Goal: Information Seeking & Learning: Learn about a topic

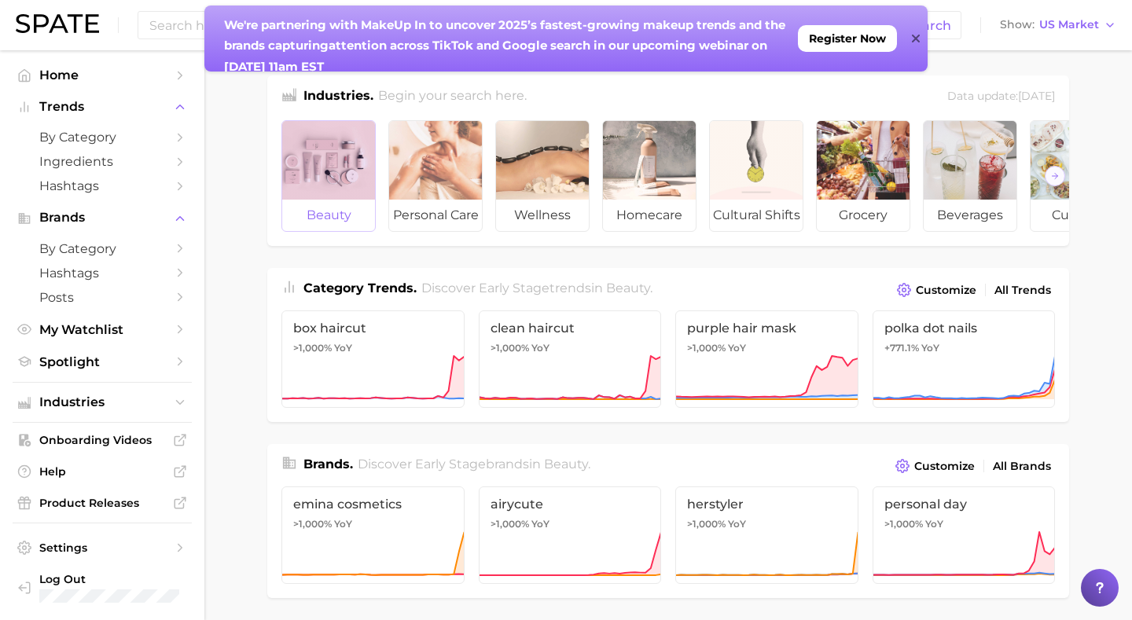
click at [328, 180] on div at bounding box center [328, 160] width 93 height 79
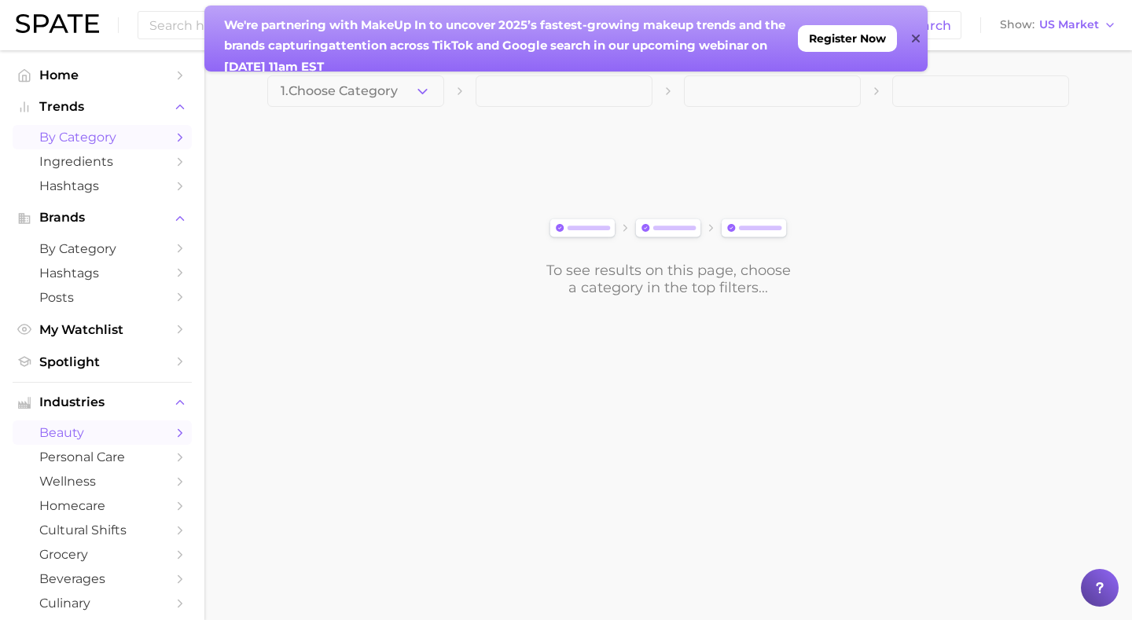
click at [76, 136] on span "by Category" at bounding box center [102, 137] width 126 height 15
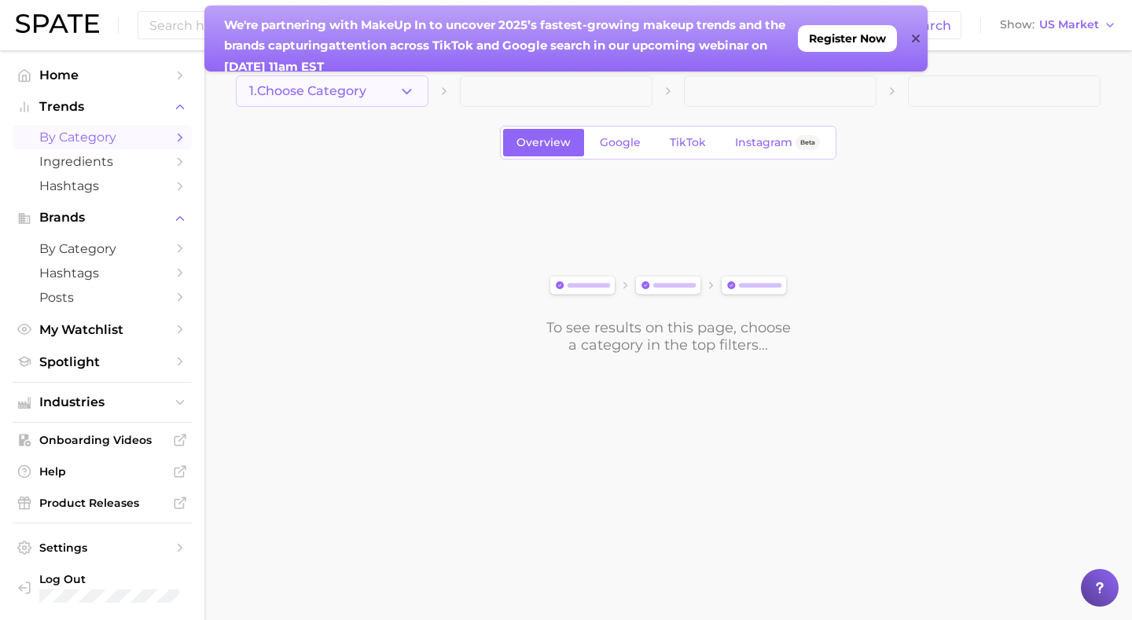
click at [409, 92] on icon "button" at bounding box center [406, 91] width 17 height 17
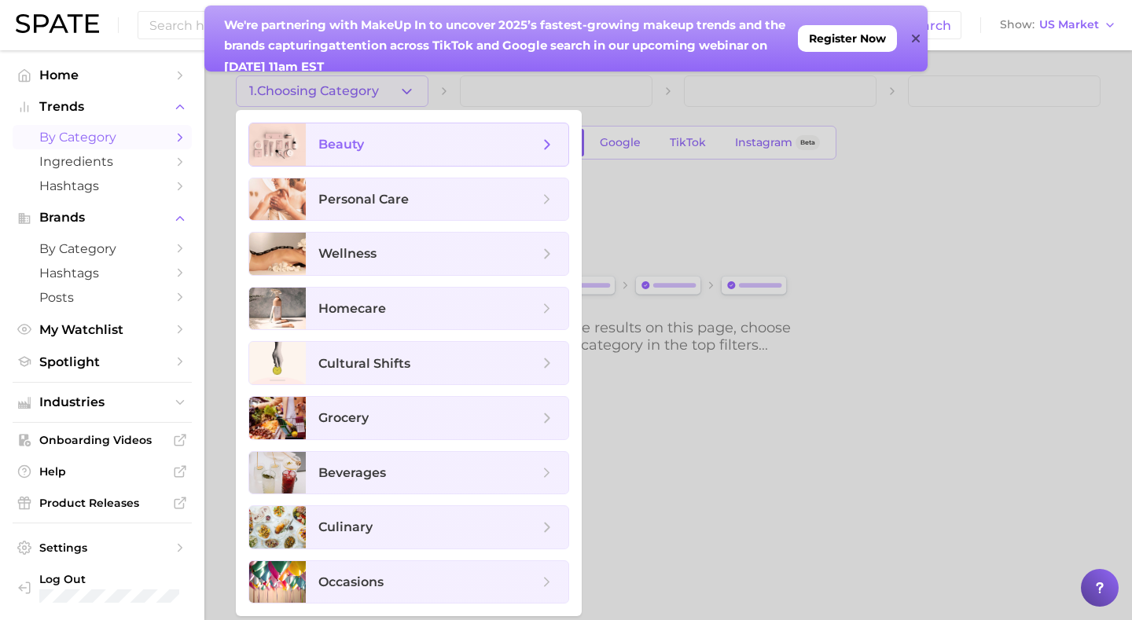
click at [392, 139] on span "beauty" at bounding box center [428, 144] width 220 height 17
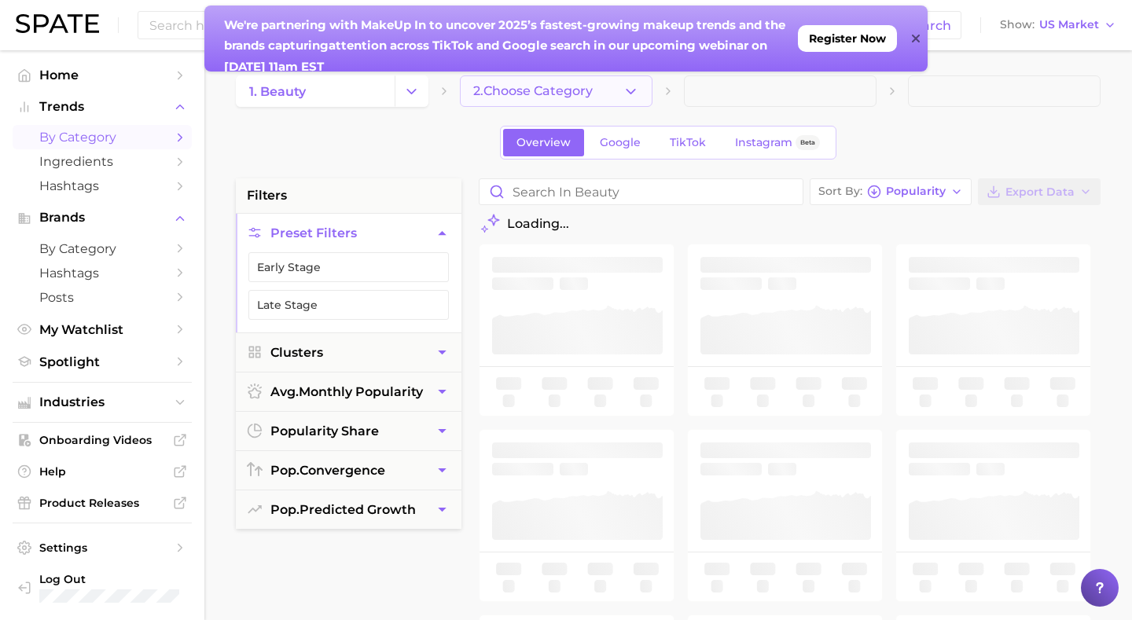
click at [580, 100] on button "2. Choose Category" at bounding box center [556, 90] width 193 height 31
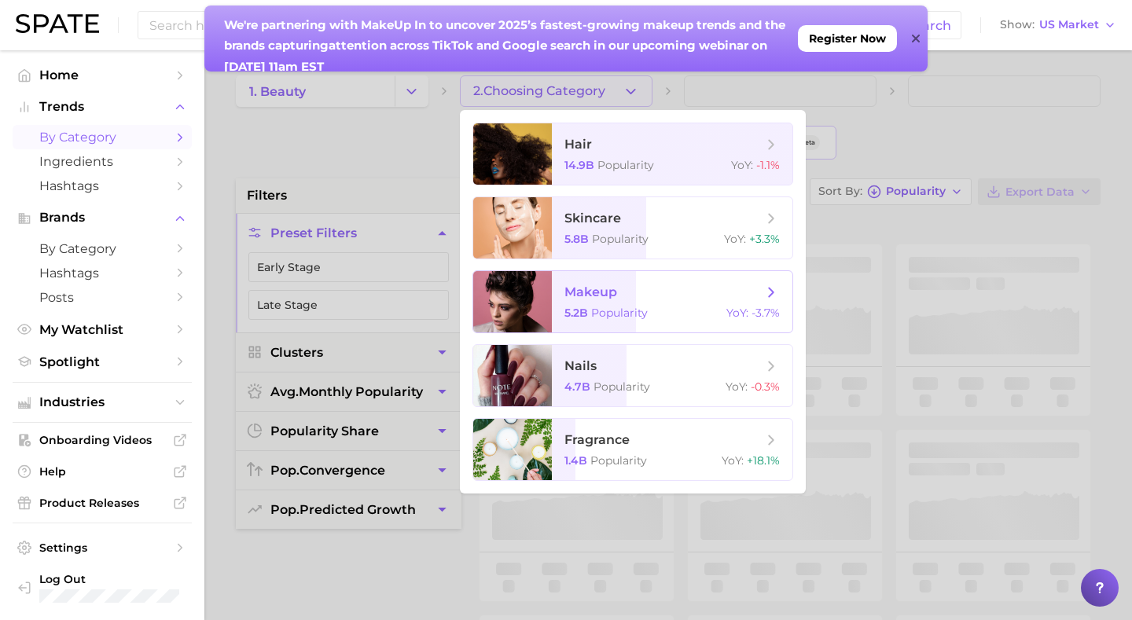
click at [579, 306] on span "makeup 5.2b Popularity YoY : -3.7%" at bounding box center [672, 301] width 240 height 61
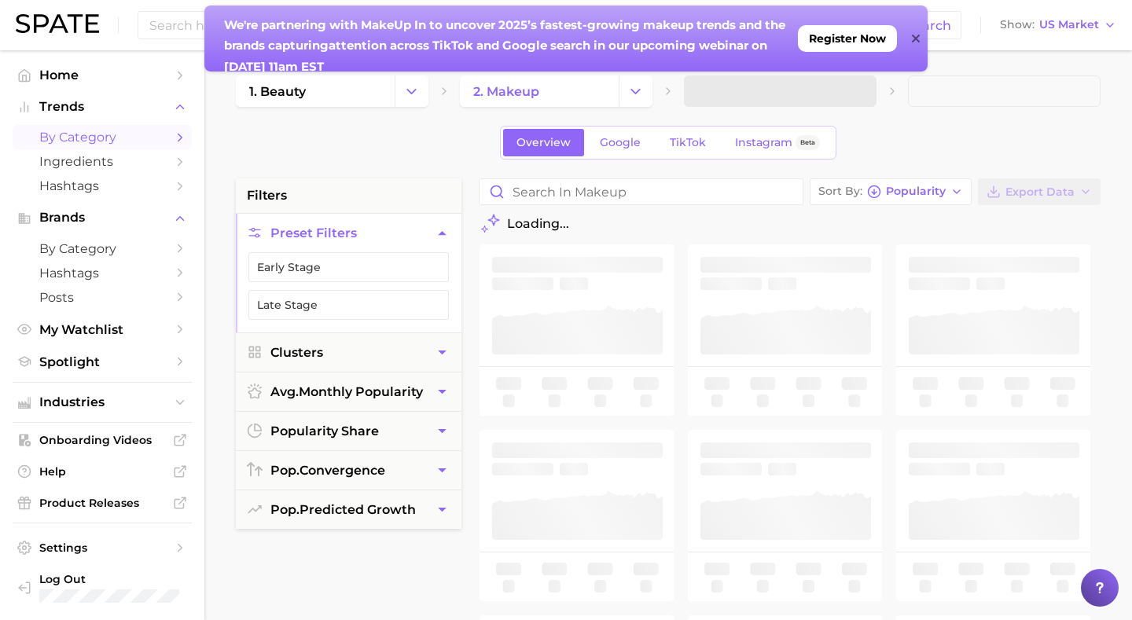
click at [912, 38] on icon at bounding box center [916, 38] width 8 height 13
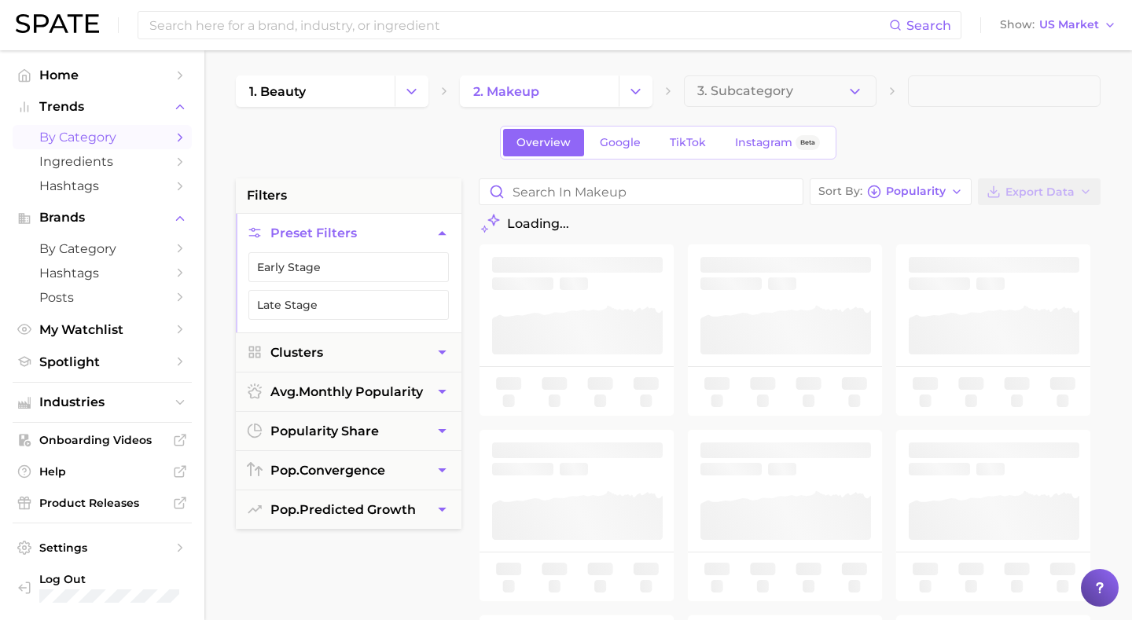
click at [841, 96] on button "3. Subcategory" at bounding box center [780, 90] width 193 height 31
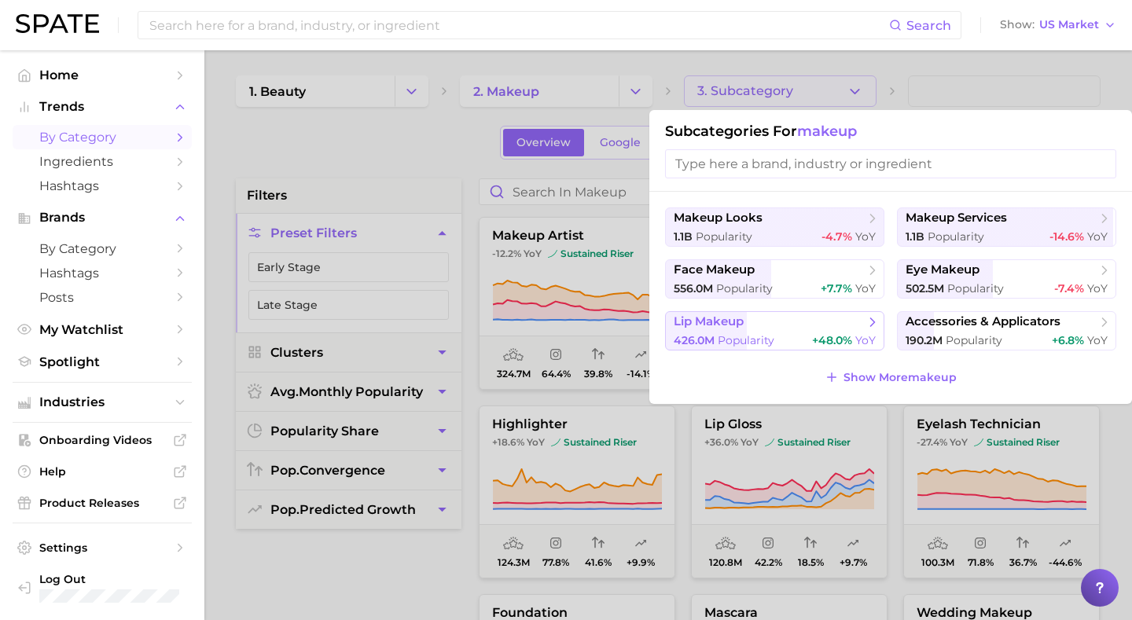
click at [864, 325] on icon at bounding box center [872, 322] width 16 height 16
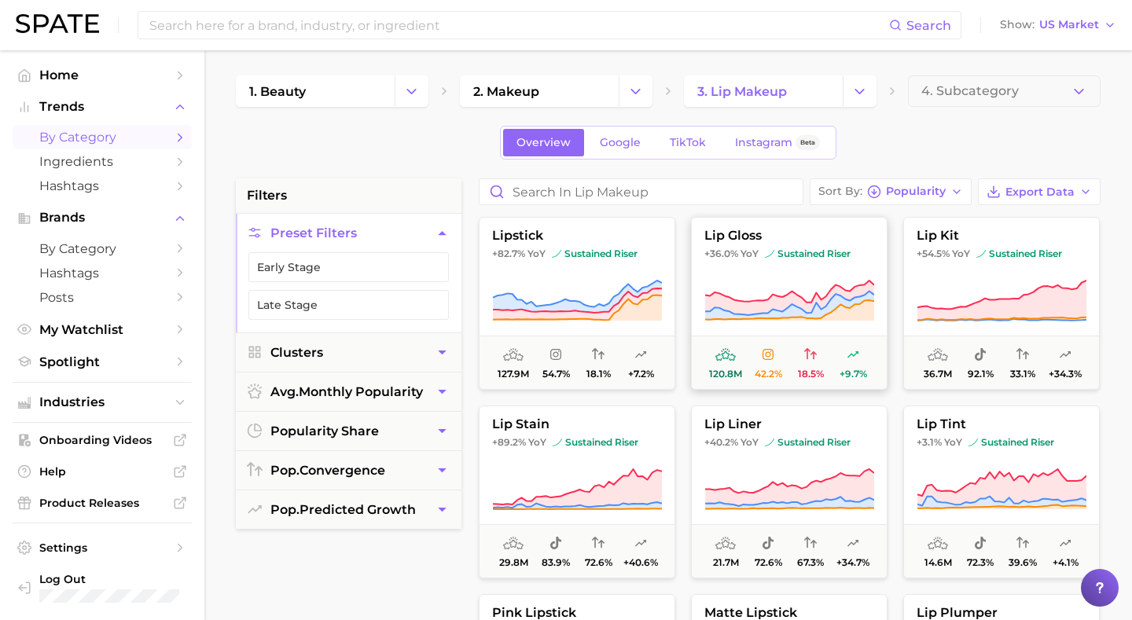
click at [770, 281] on icon at bounding box center [789, 301] width 170 height 44
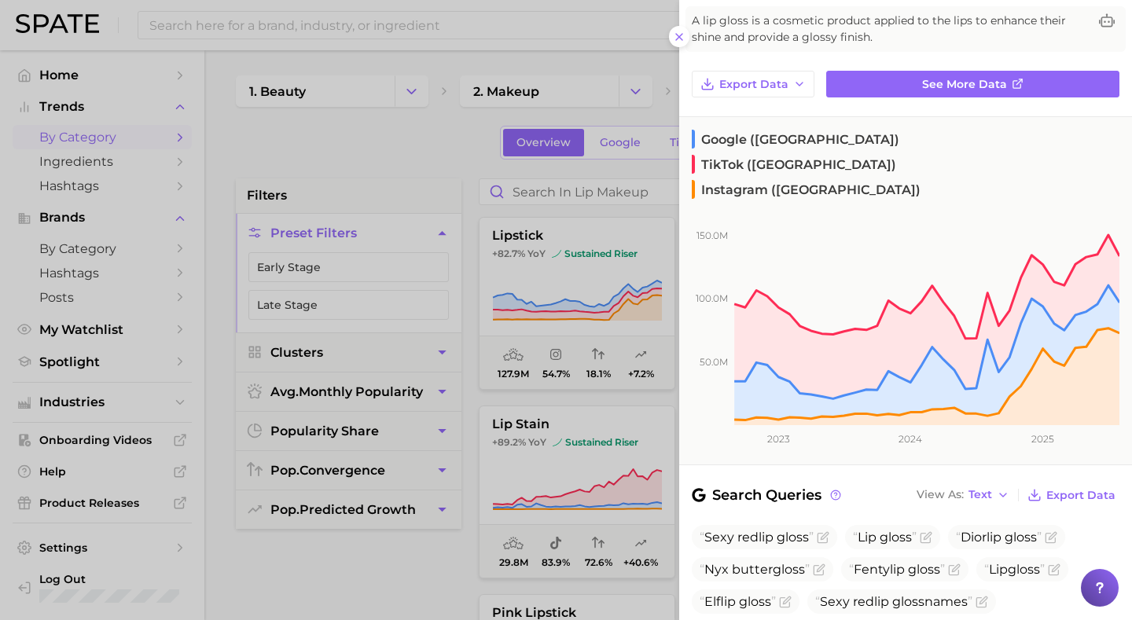
scroll to position [94, 0]
click at [592, 490] on div at bounding box center [566, 310] width 1132 height 620
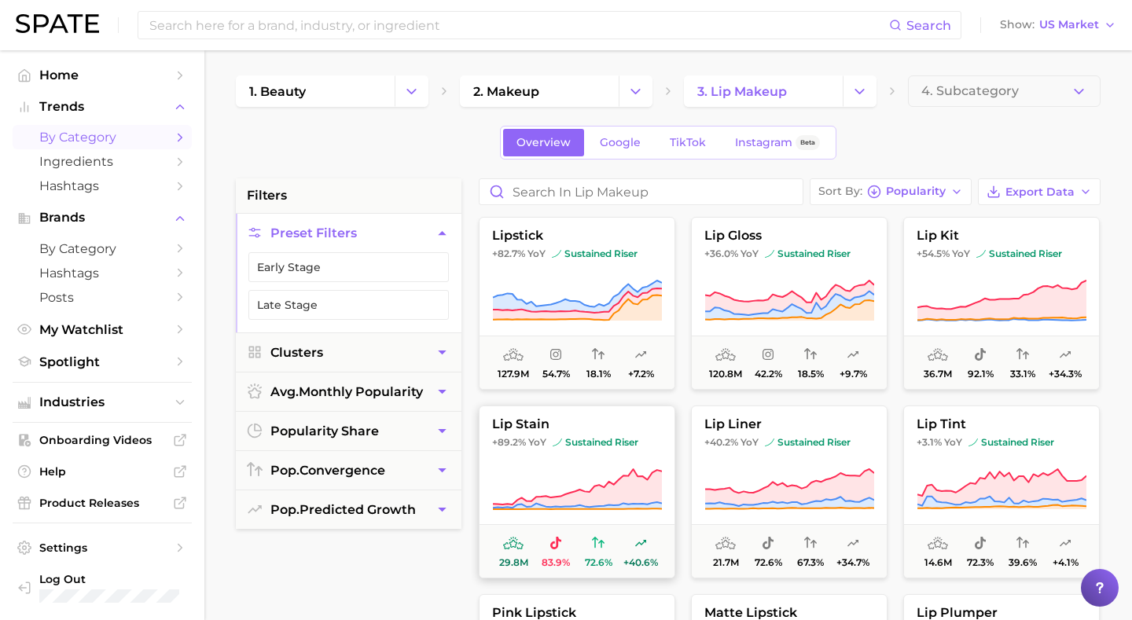
click at [585, 468] on icon at bounding box center [577, 490] width 170 height 44
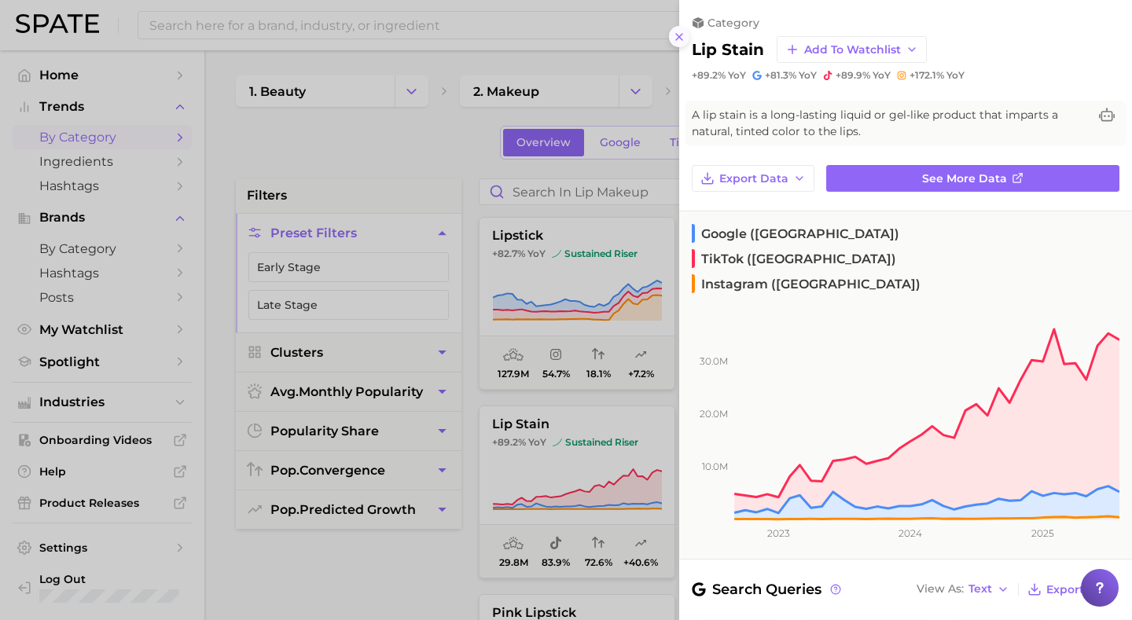
click at [684, 36] on icon at bounding box center [679, 37] width 13 height 13
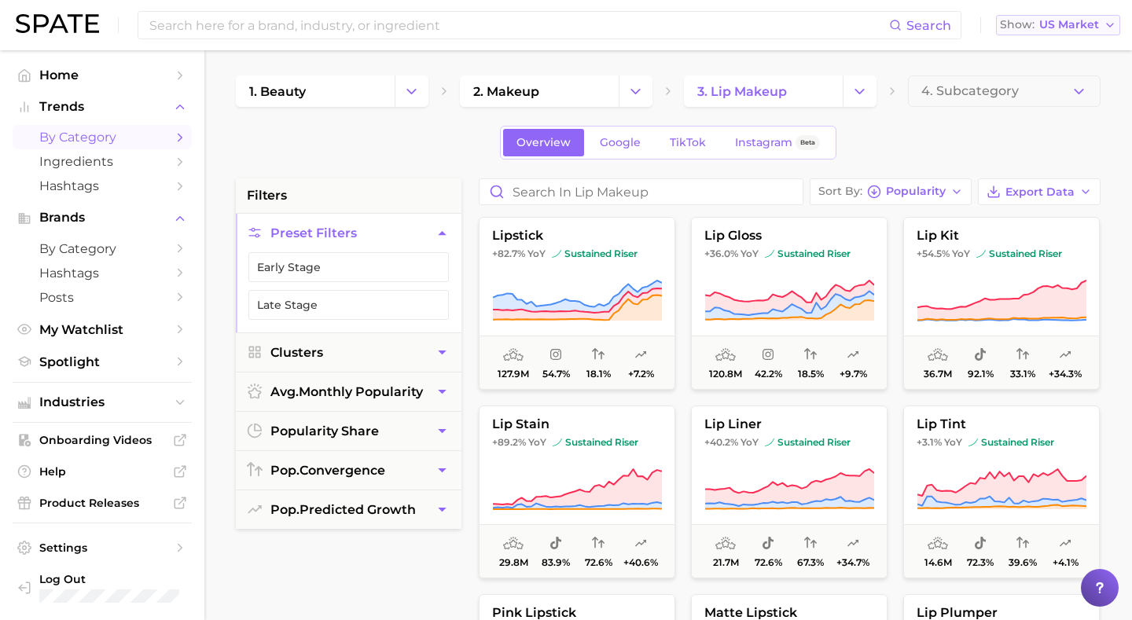
click at [1102, 27] on button "Show US Market" at bounding box center [1058, 25] width 124 height 20
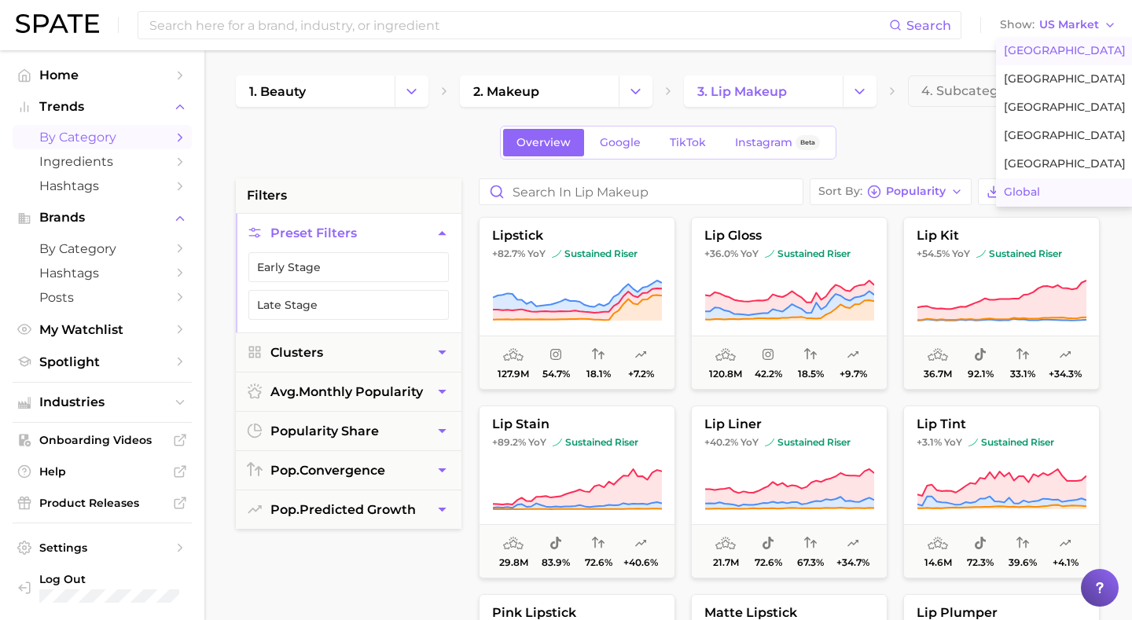
click at [1033, 193] on span "Global" at bounding box center [1021, 191] width 36 height 13
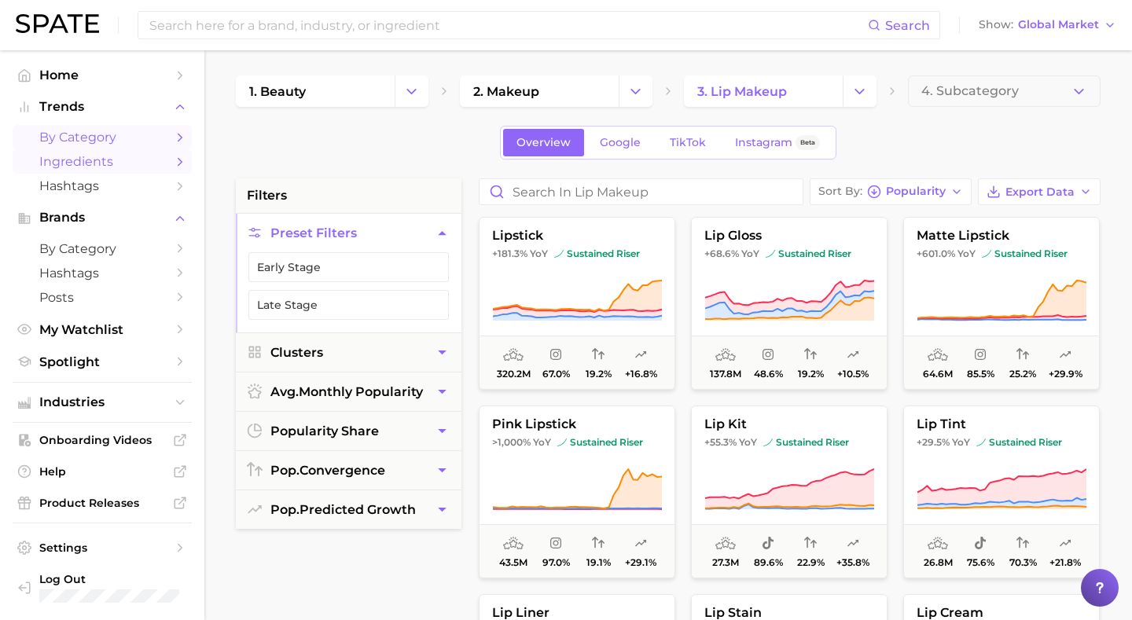
click at [100, 160] on span "Ingredients" at bounding box center [102, 161] width 126 height 15
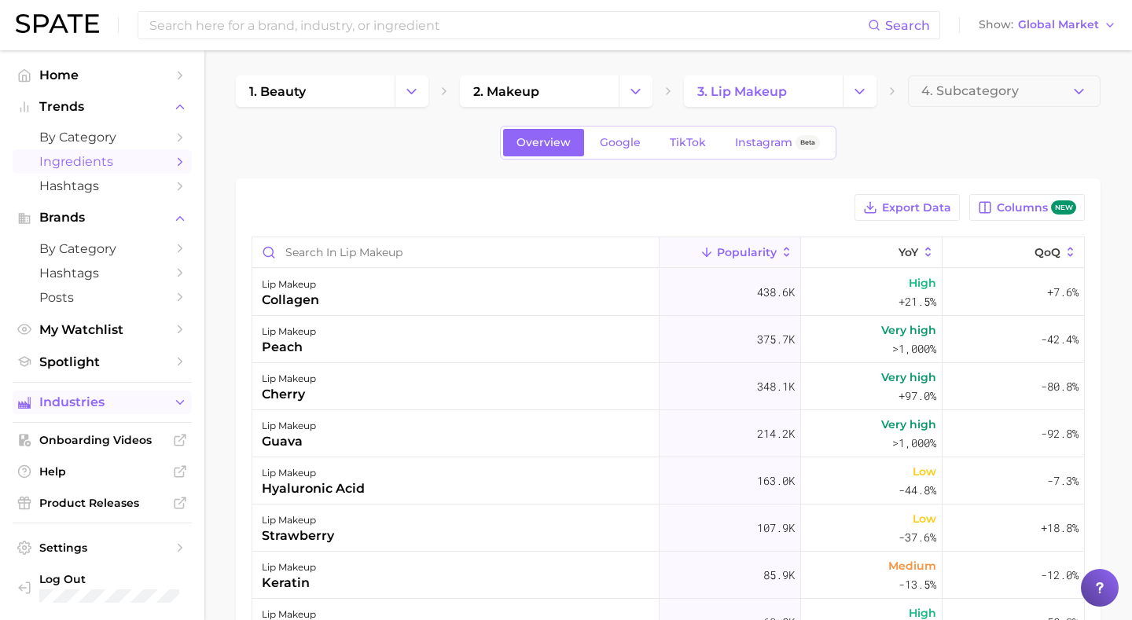
click at [101, 405] on span "Industries" at bounding box center [102, 402] width 126 height 14
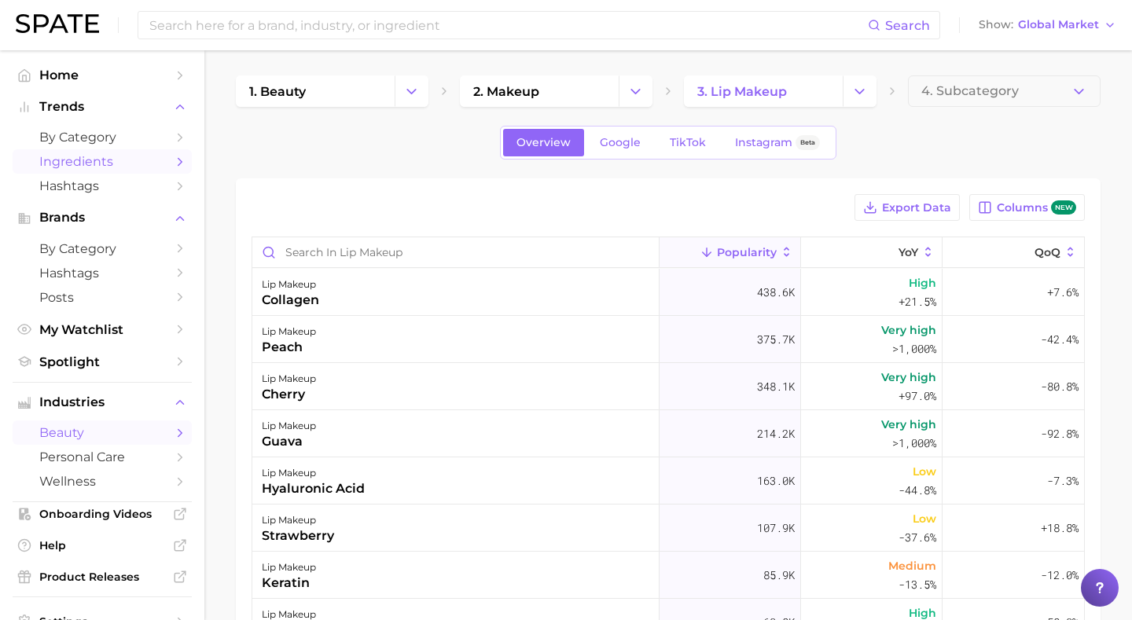
click at [94, 445] on link "beauty" at bounding box center [102, 432] width 179 height 24
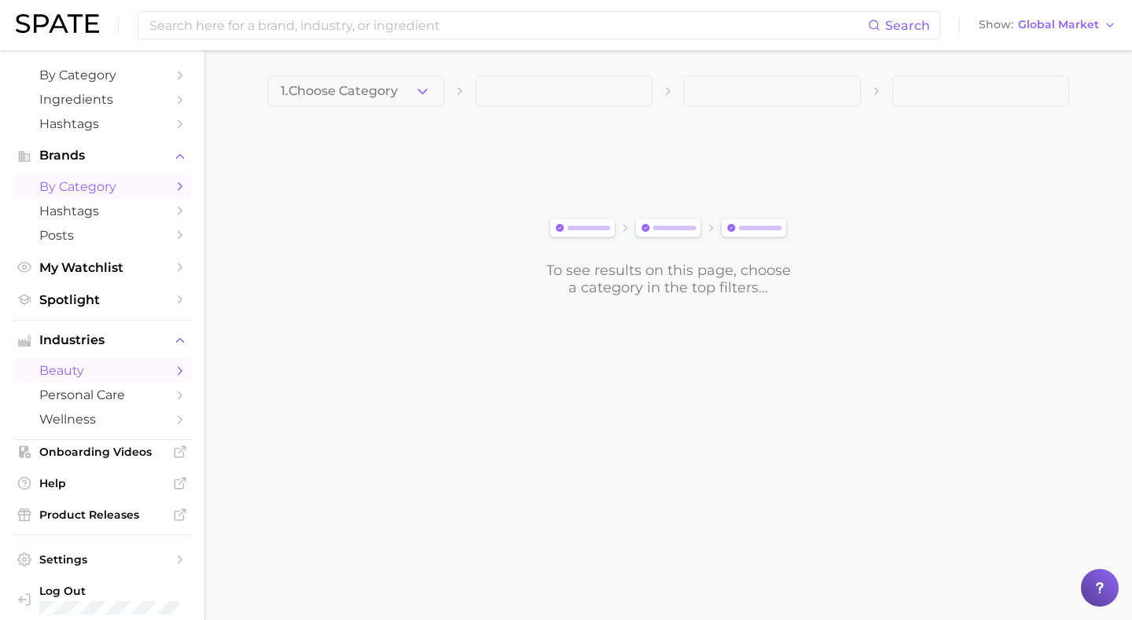
scroll to position [78, 0]
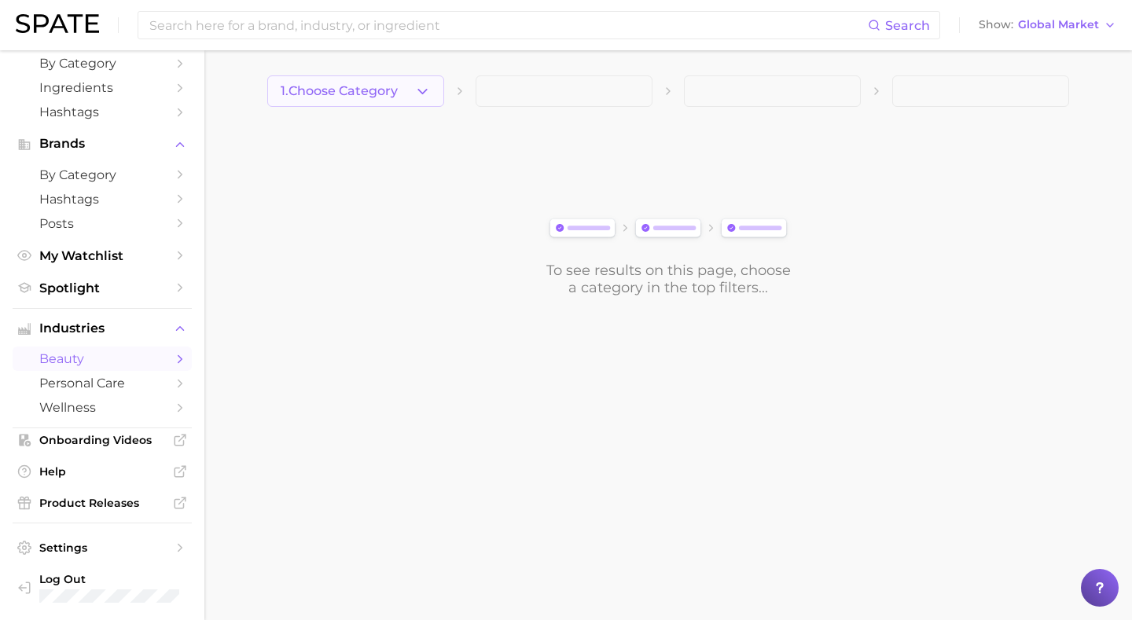
click at [352, 89] on span "1. Choose Category" at bounding box center [339, 91] width 117 height 14
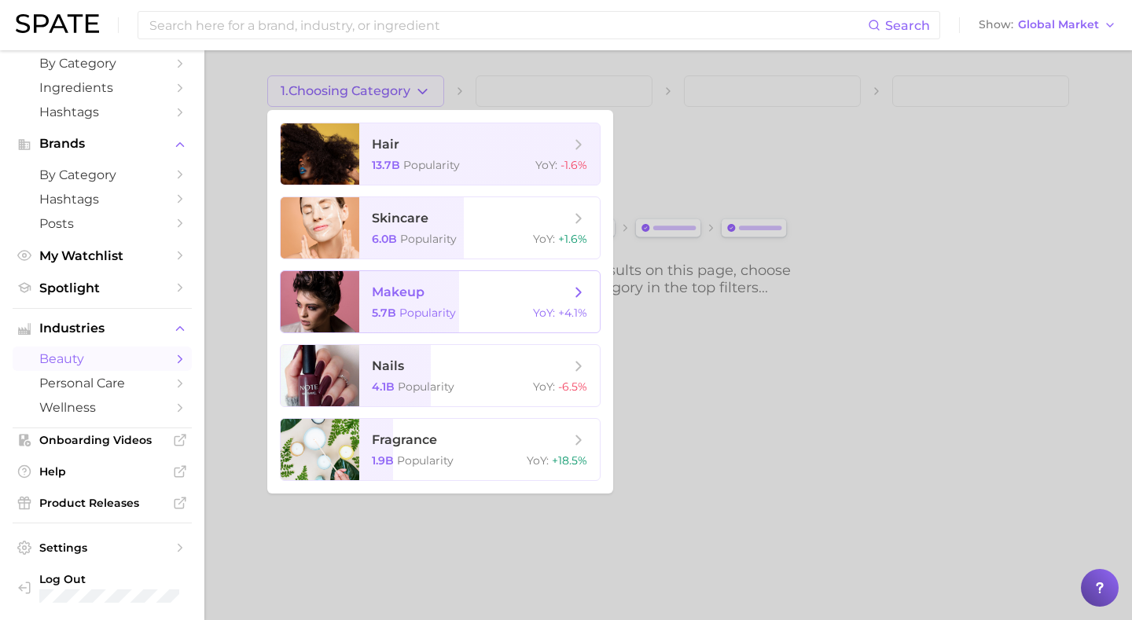
click at [361, 310] on span "makeup 5.7b Popularity YoY : +4.1%" at bounding box center [479, 301] width 240 height 61
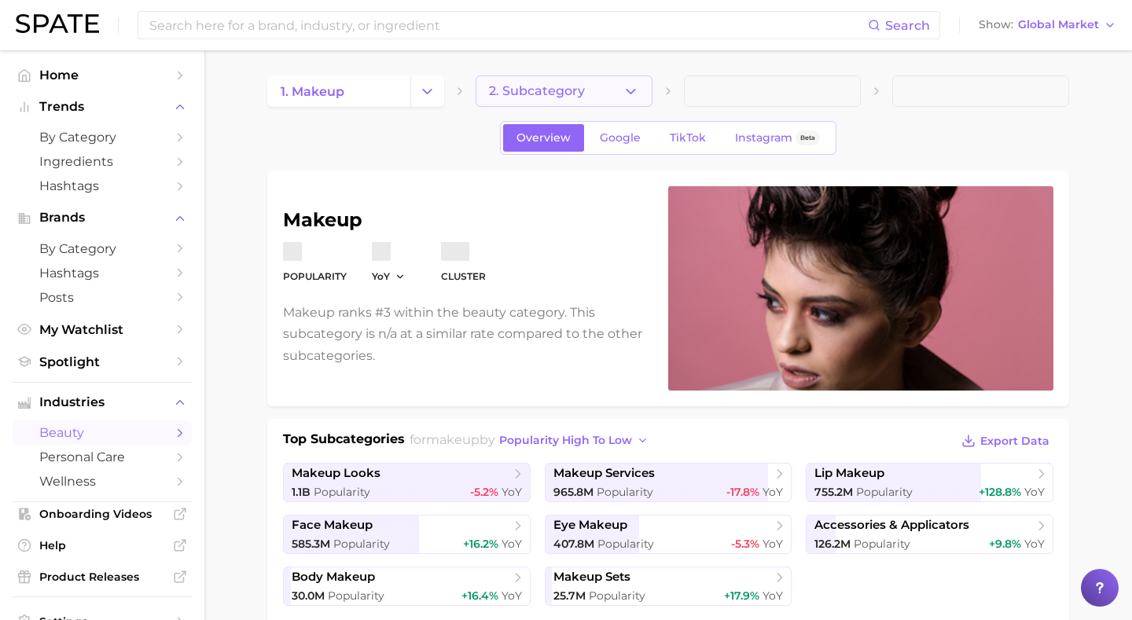
click at [610, 90] on button "2. Subcategory" at bounding box center [563, 90] width 177 height 31
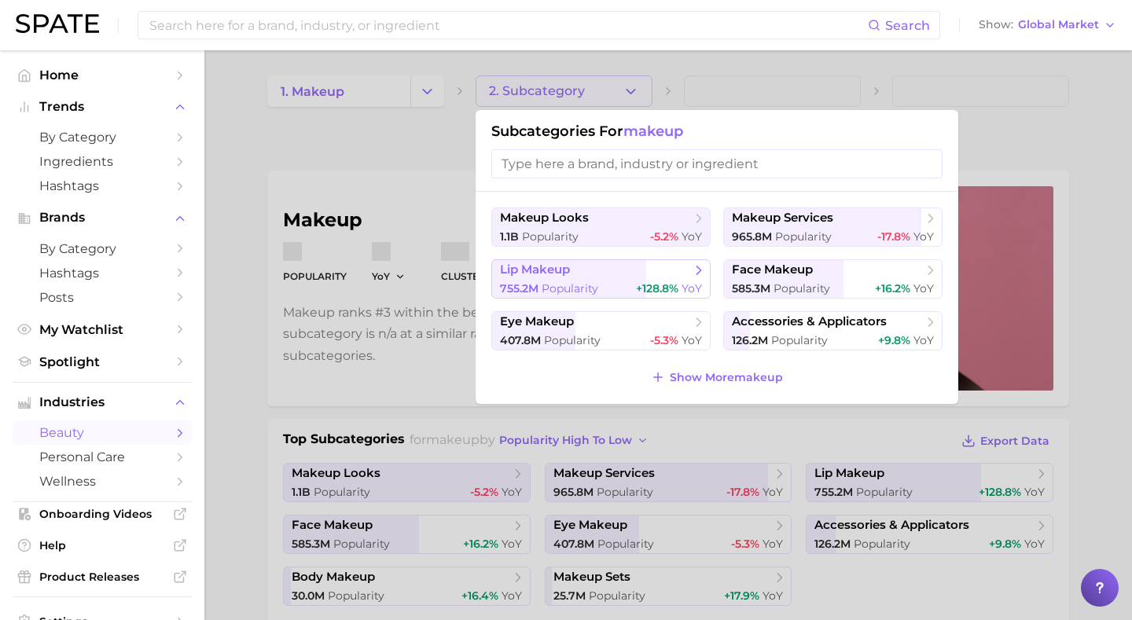
click at [589, 272] on button "lip makeup 755.2m Popularity +128.8% YoY" at bounding box center [600, 278] width 219 height 39
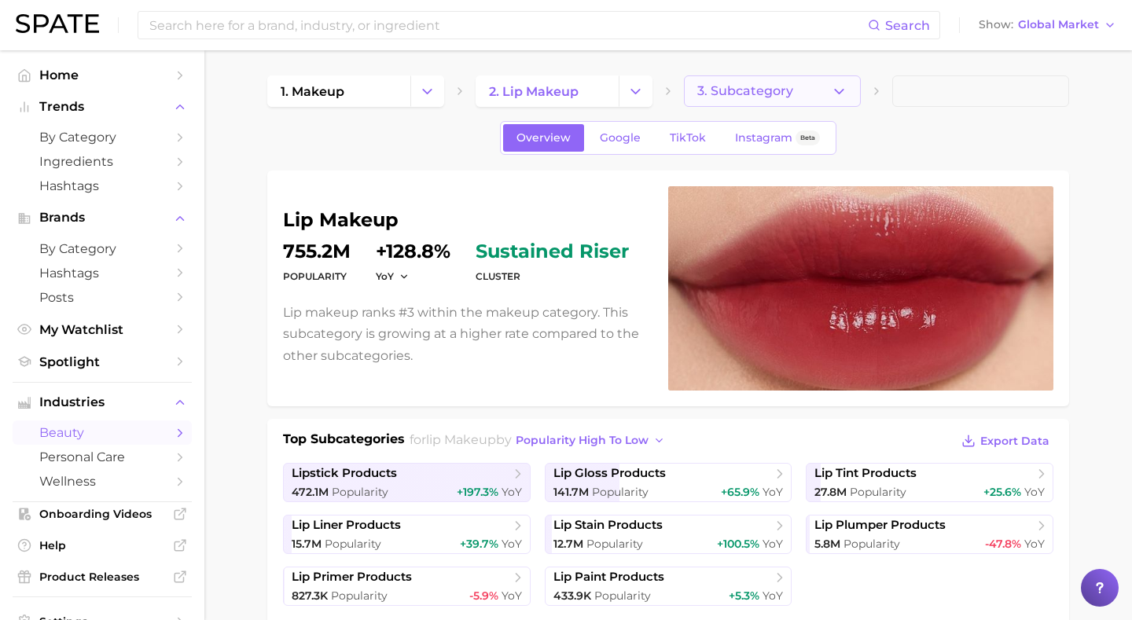
click at [813, 93] on button "3. Subcategory" at bounding box center [772, 90] width 177 height 31
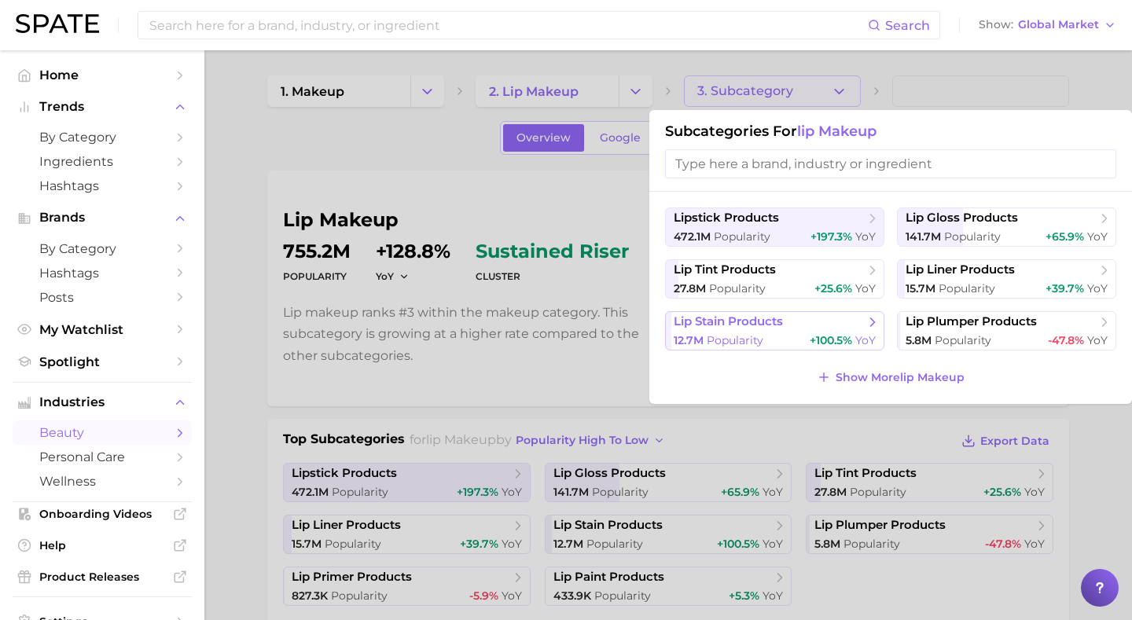
click at [765, 326] on span "lip stain products" at bounding box center [727, 321] width 109 height 15
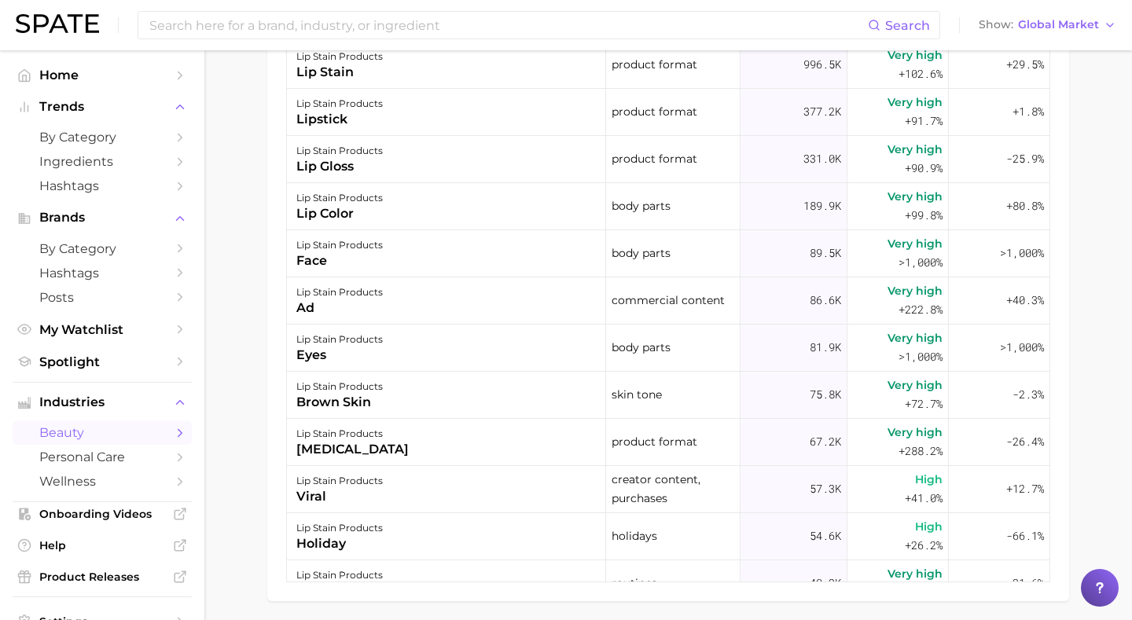
scroll to position [977, 0]
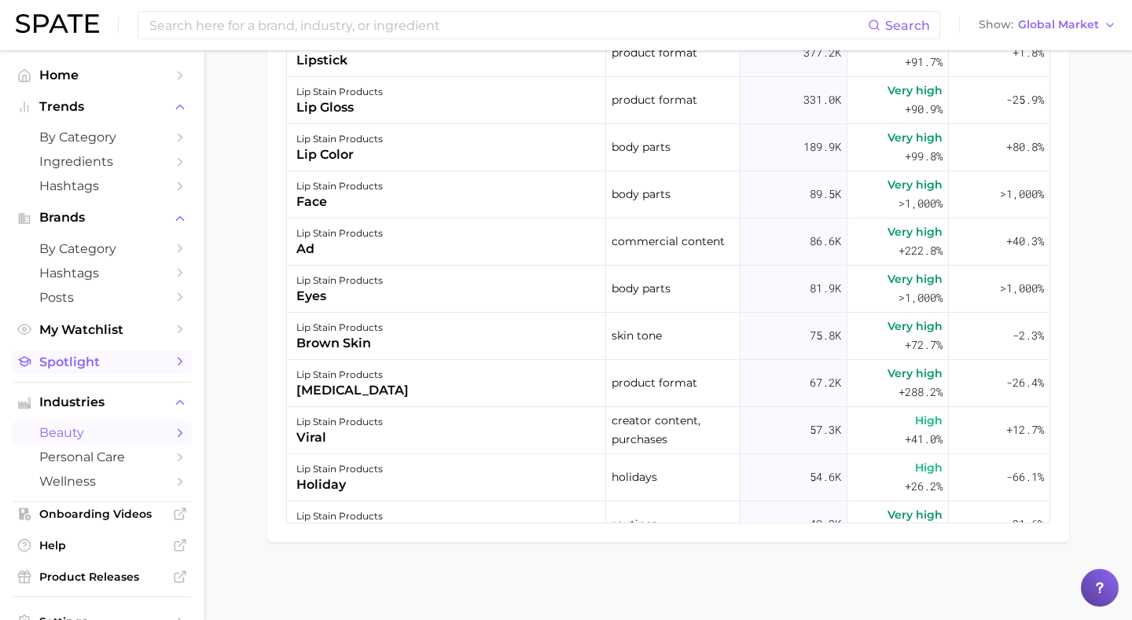
click at [101, 363] on span "Spotlight" at bounding box center [102, 361] width 126 height 15
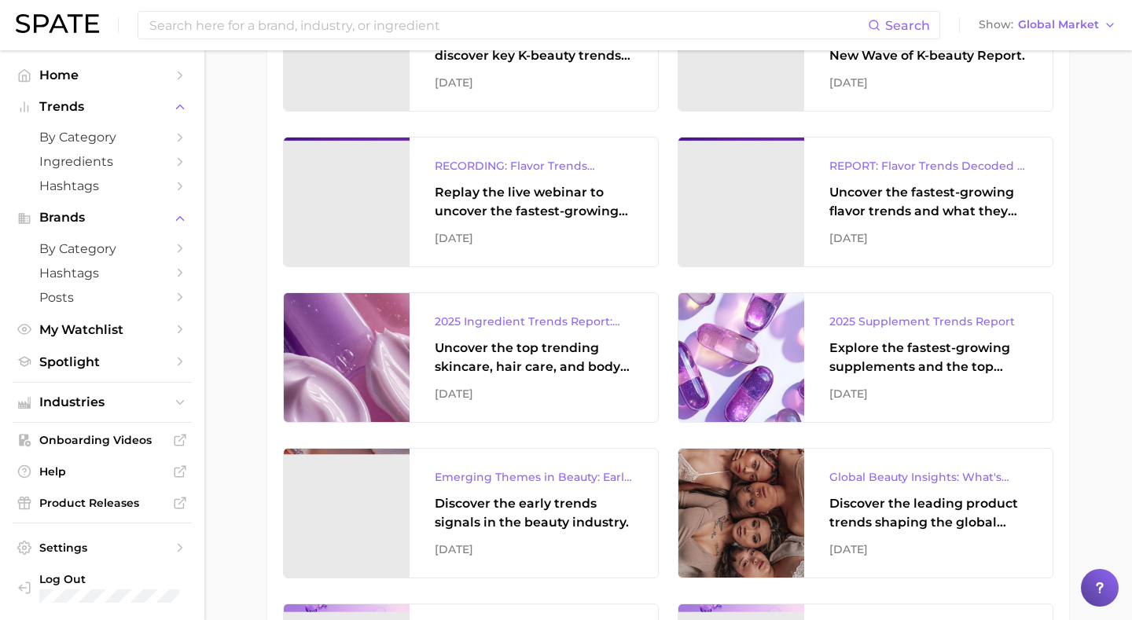
scroll to position [1022, 0]
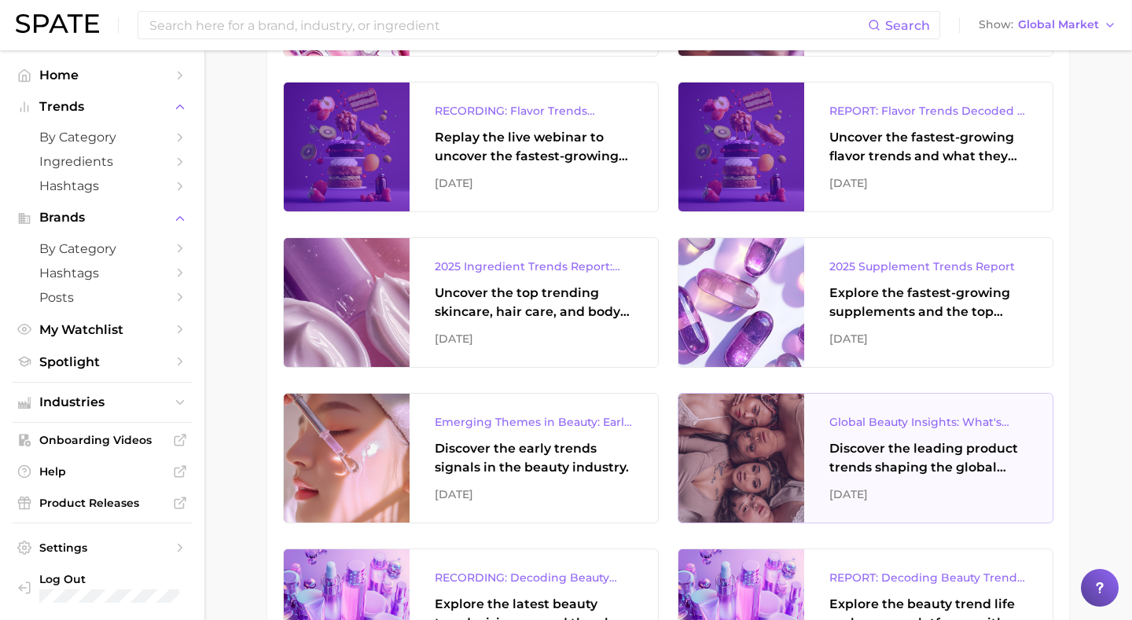
click at [925, 423] on div "Global Beauty Insights: What's Trending & What's Ahead?" at bounding box center [928, 422] width 198 height 19
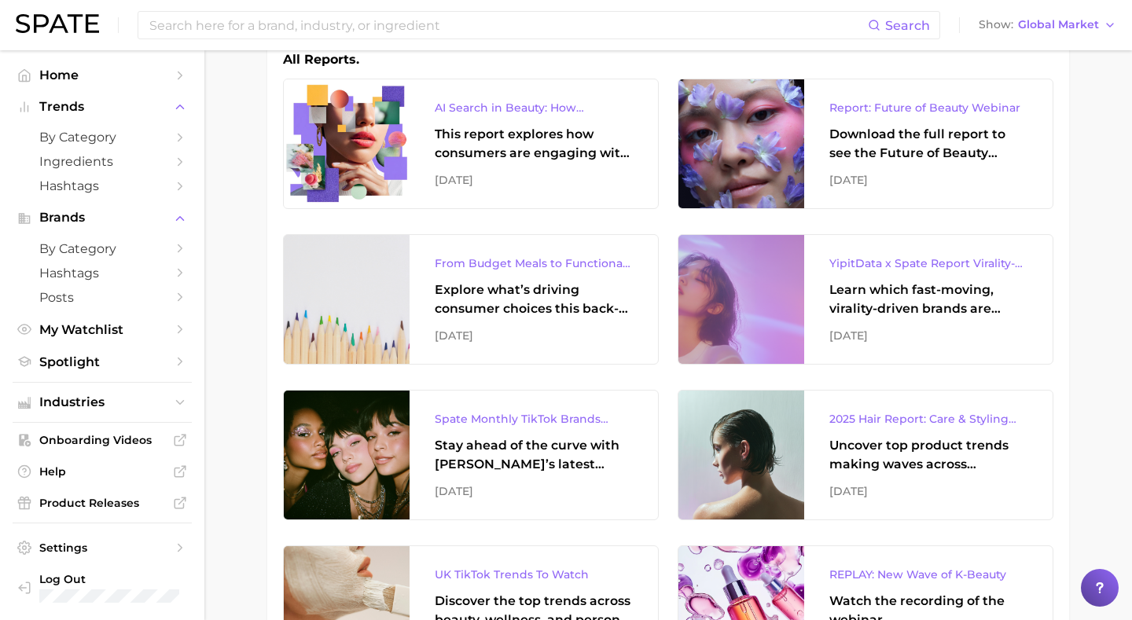
scroll to position [0, 0]
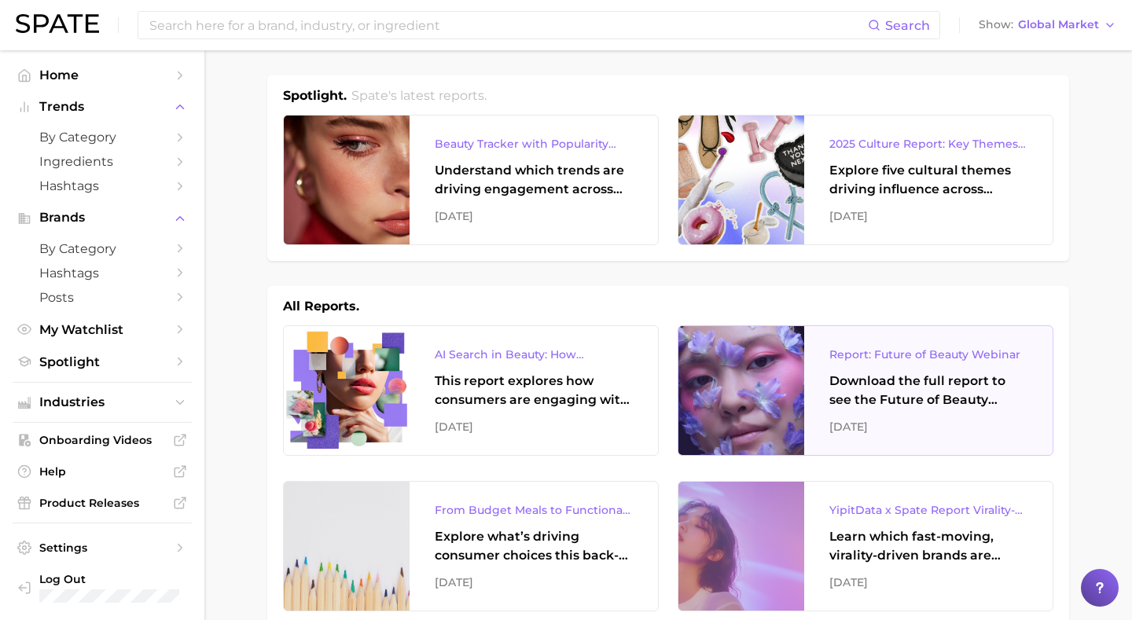
click at [882, 372] on div "Download the full report to see the Future of Beauty trends we unpacked during …" at bounding box center [928, 391] width 198 height 38
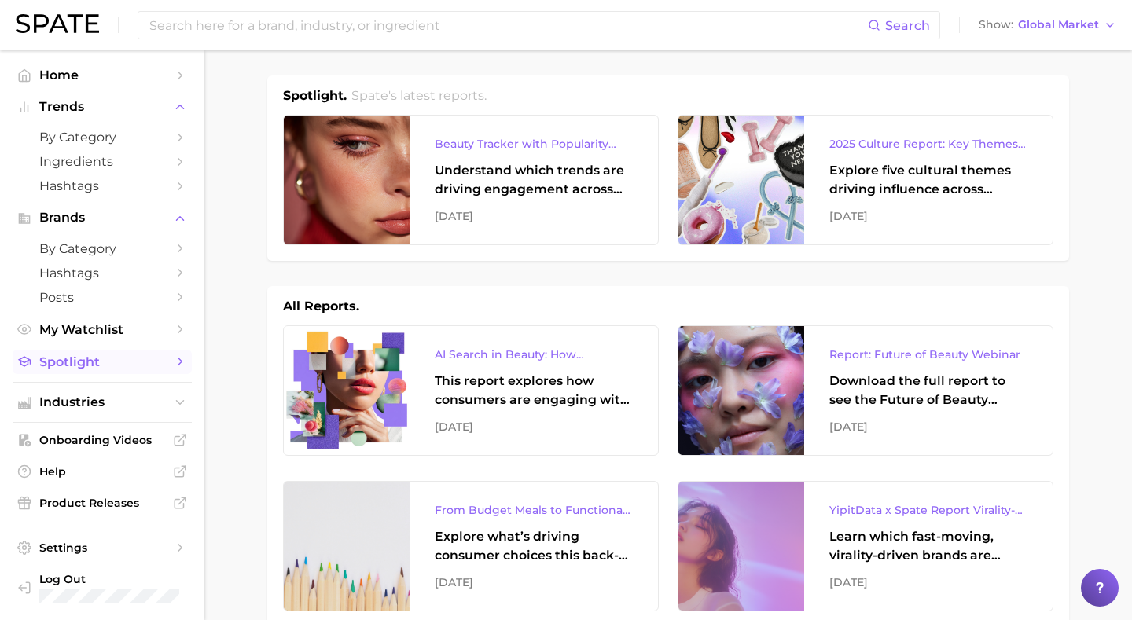
click at [82, 374] on link "Spotlight" at bounding box center [102, 362] width 179 height 24
click at [79, 245] on span "by Category" at bounding box center [102, 248] width 126 height 15
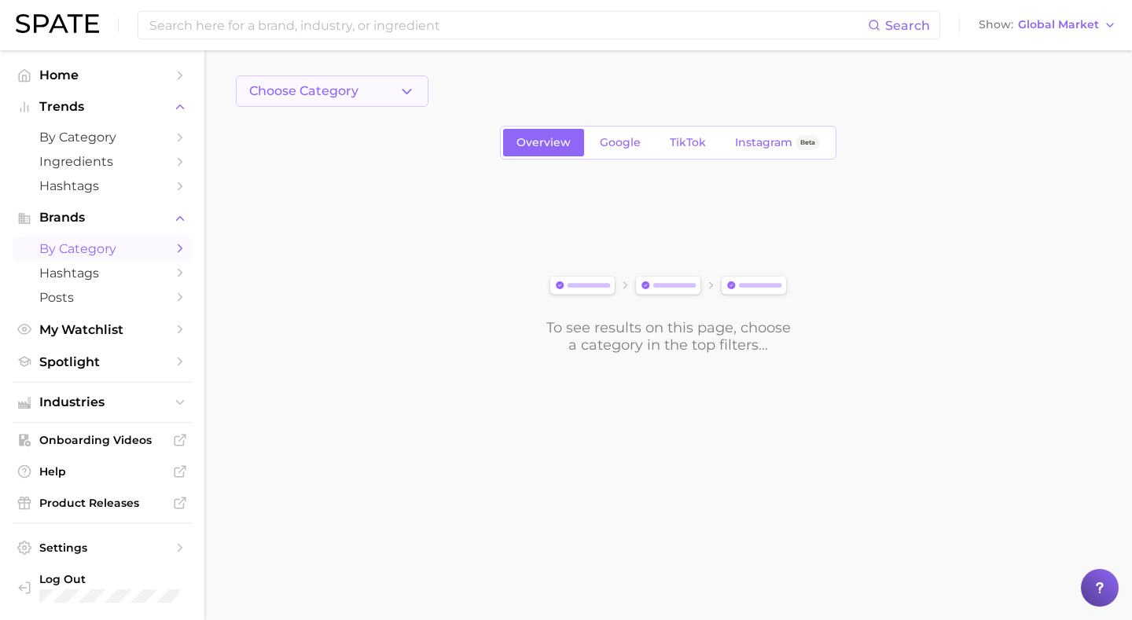
click at [376, 101] on button "Choose Category" at bounding box center [332, 90] width 193 height 31
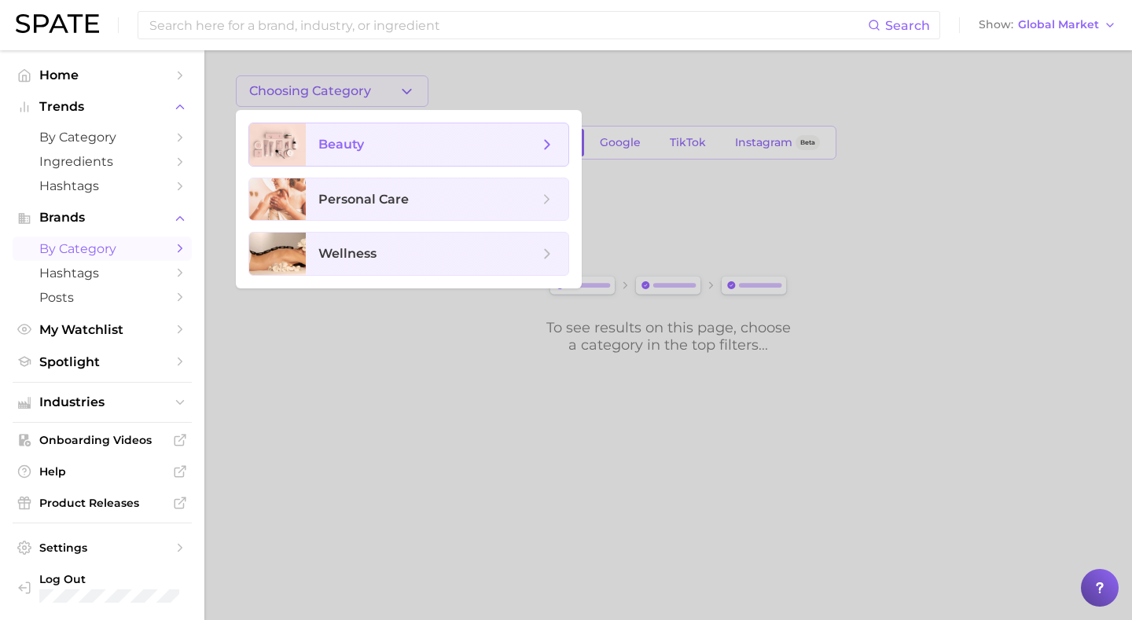
click at [370, 156] on span "beauty" at bounding box center [437, 144] width 262 height 42
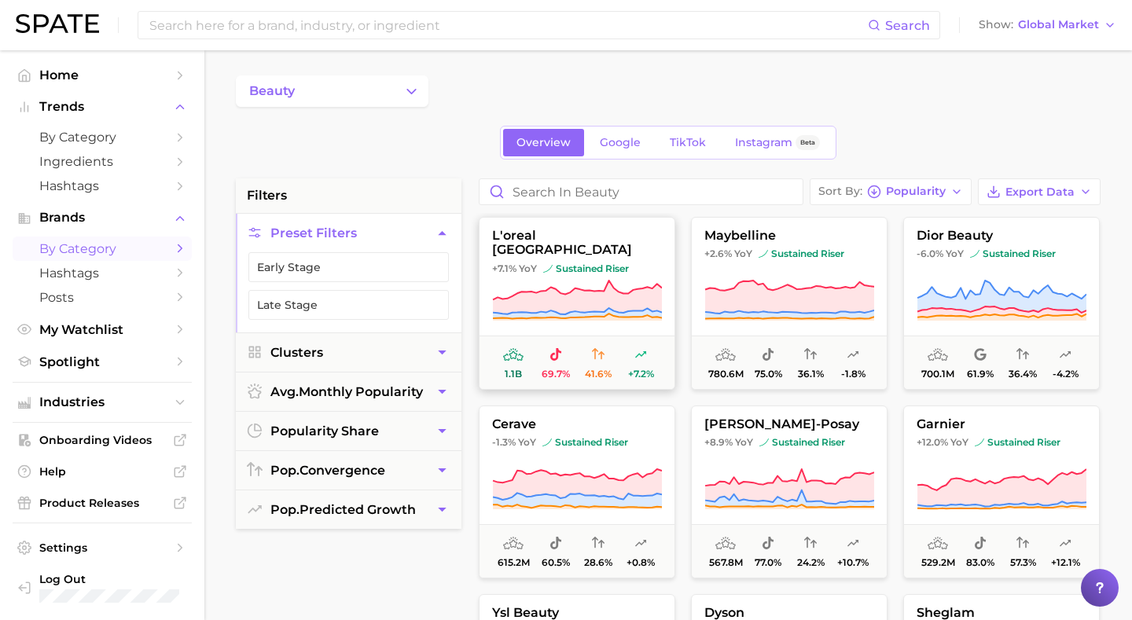
click at [596, 262] on span "sustained riser" at bounding box center [586, 268] width 86 height 13
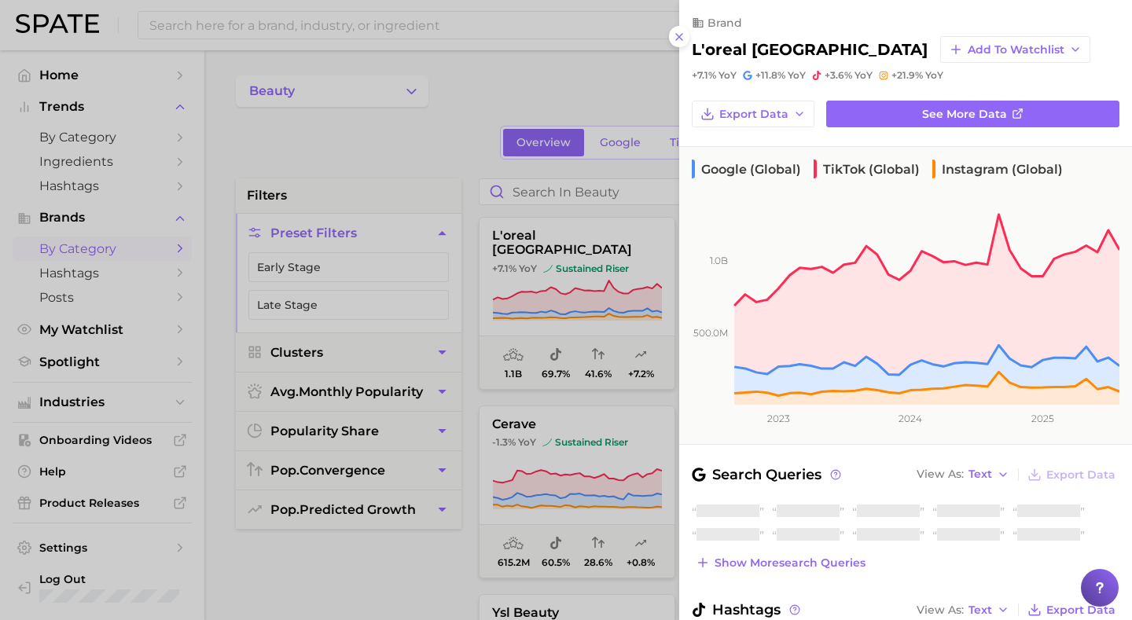
click at [187, 102] on div at bounding box center [566, 310] width 1132 height 620
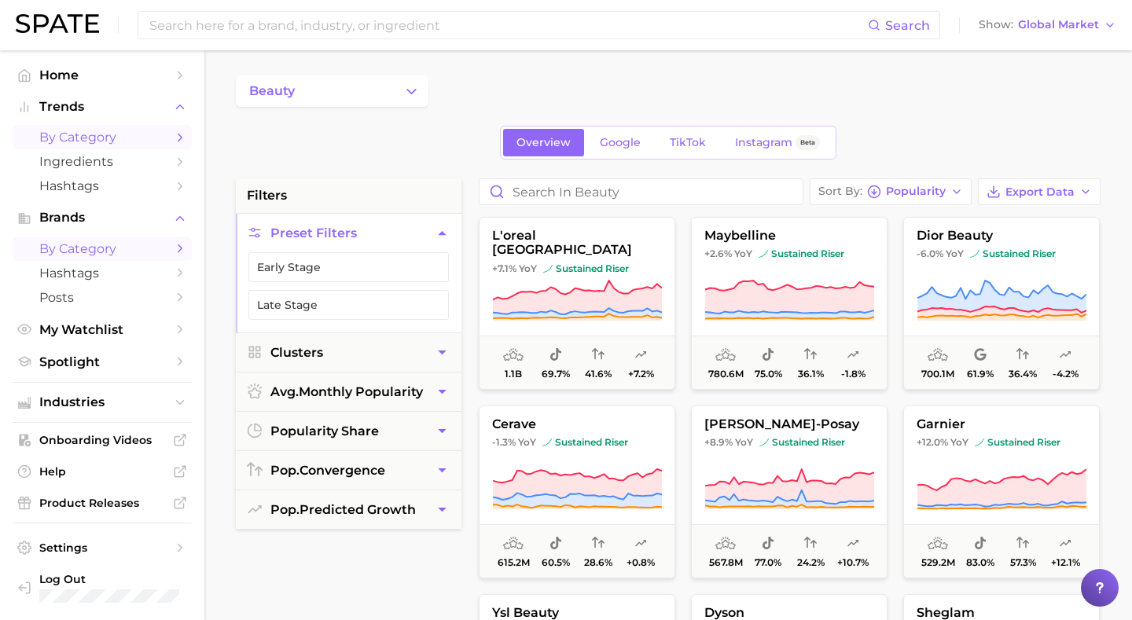
click at [152, 149] on link "by Category" at bounding box center [102, 137] width 179 height 24
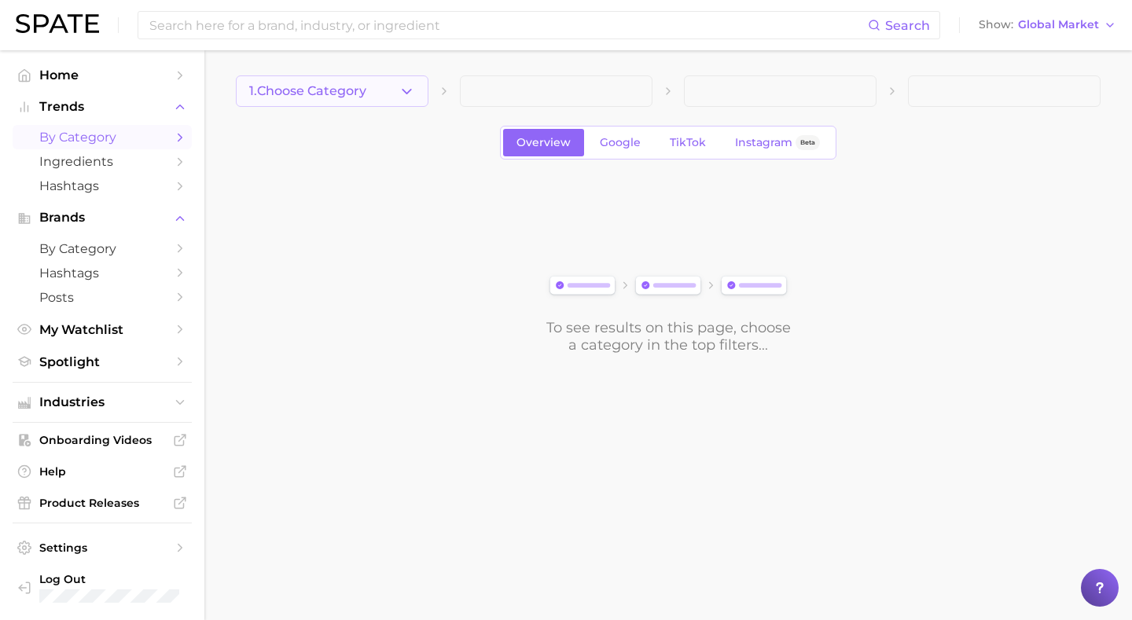
click at [400, 98] on icon "button" at bounding box center [406, 91] width 17 height 17
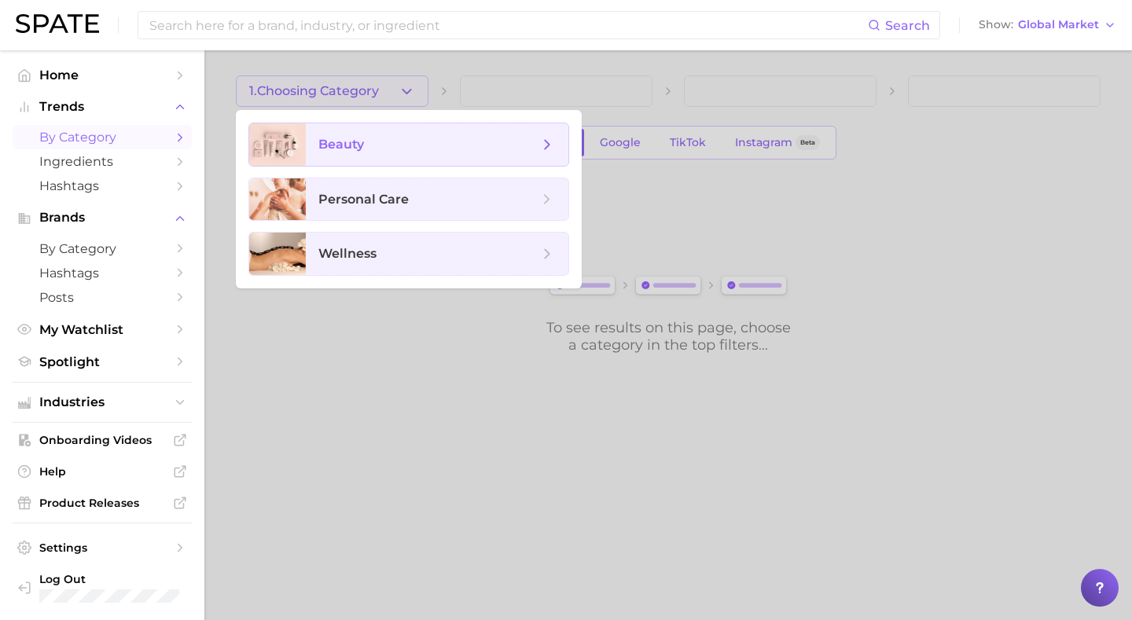
click at [388, 145] on span "beauty" at bounding box center [428, 144] width 220 height 17
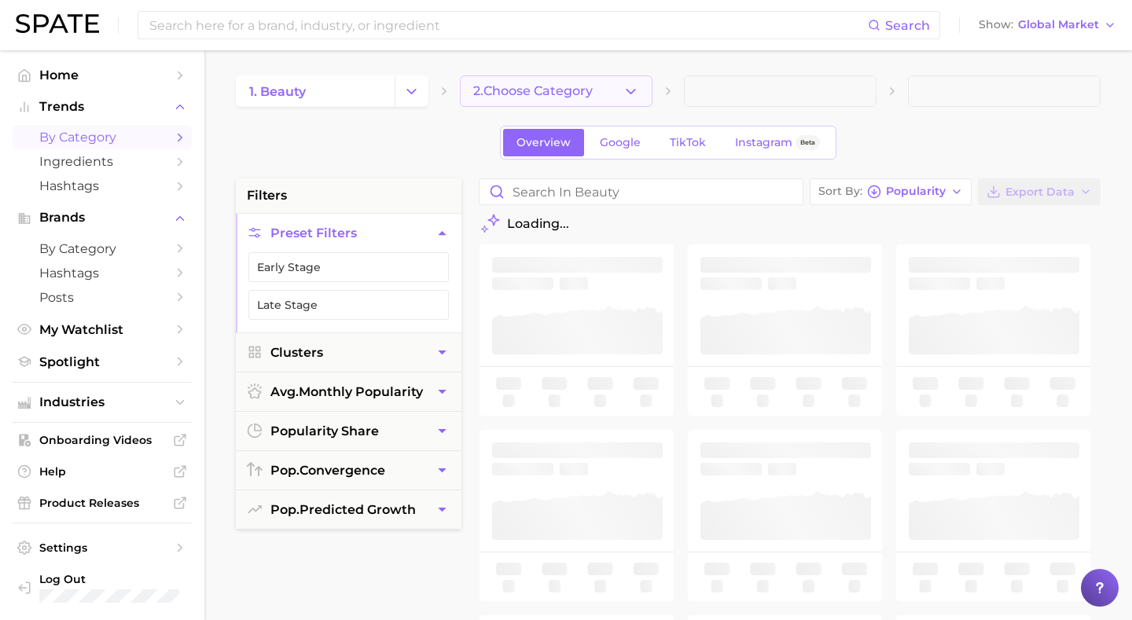
click at [548, 82] on button "2. Choose Category" at bounding box center [556, 90] width 193 height 31
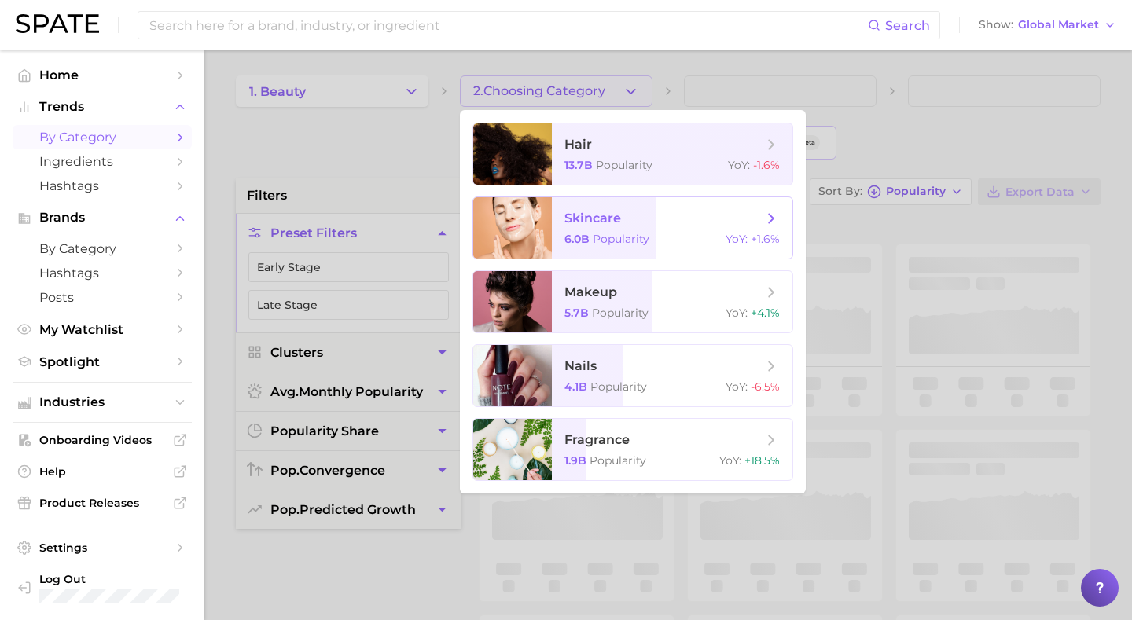
click at [571, 231] on span "skincare 6.0b Popularity YoY : +1.6%" at bounding box center [672, 227] width 240 height 61
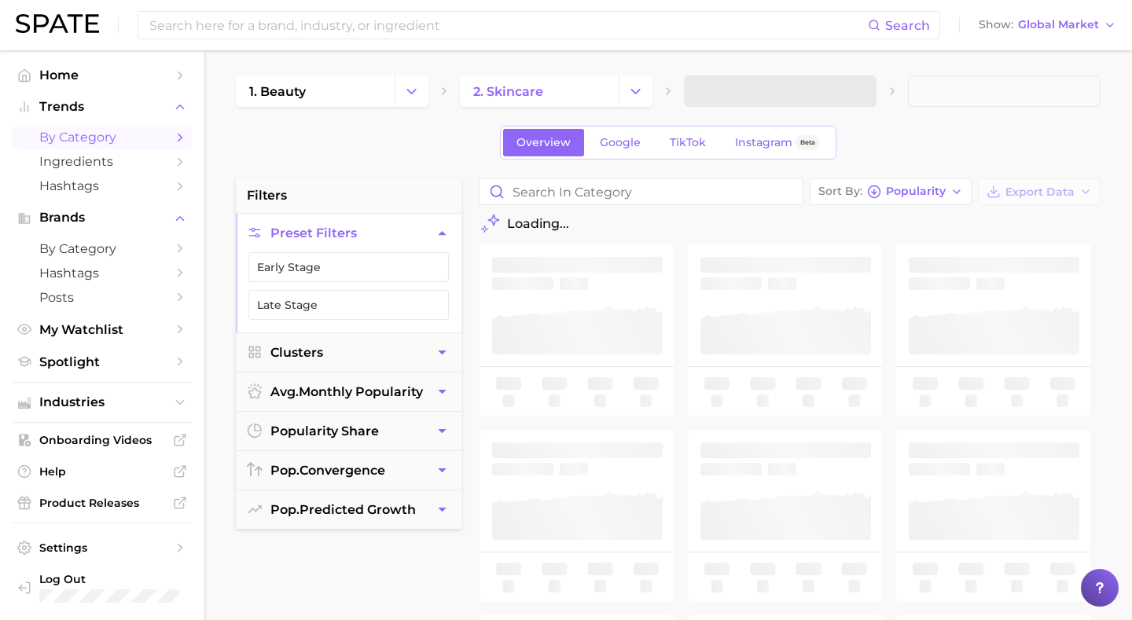
click at [758, 101] on span at bounding box center [780, 90] width 193 height 31
click at [838, 86] on span at bounding box center [780, 90] width 193 height 31
click at [754, 90] on span "3. Subcategory" at bounding box center [745, 91] width 96 height 14
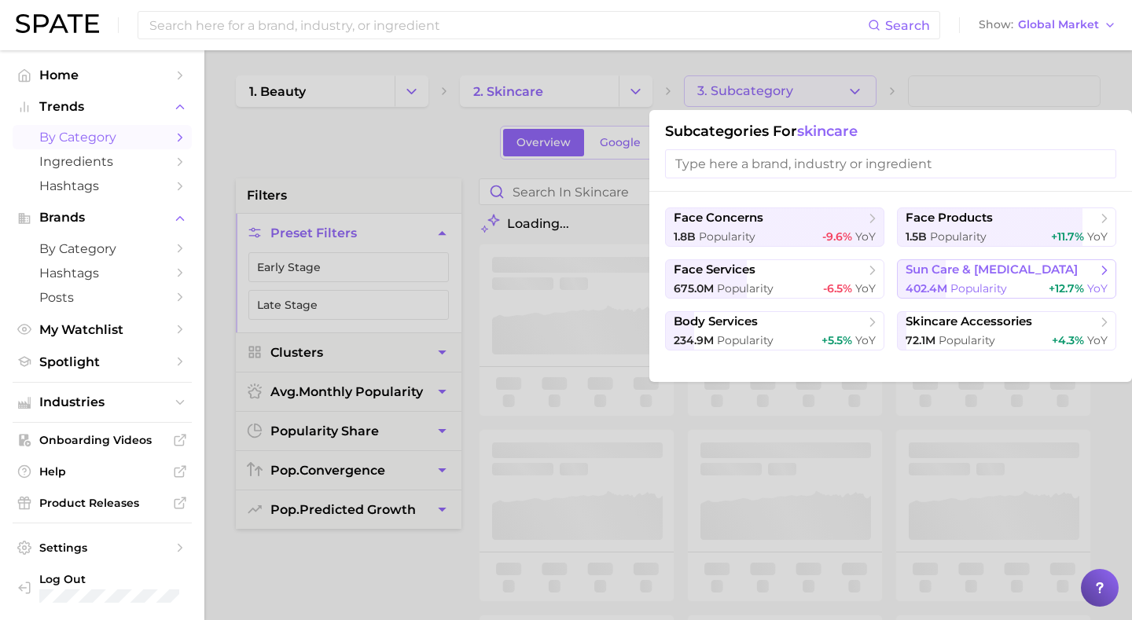
click at [937, 268] on span "sun care & [MEDICAL_DATA]" at bounding box center [991, 269] width 172 height 15
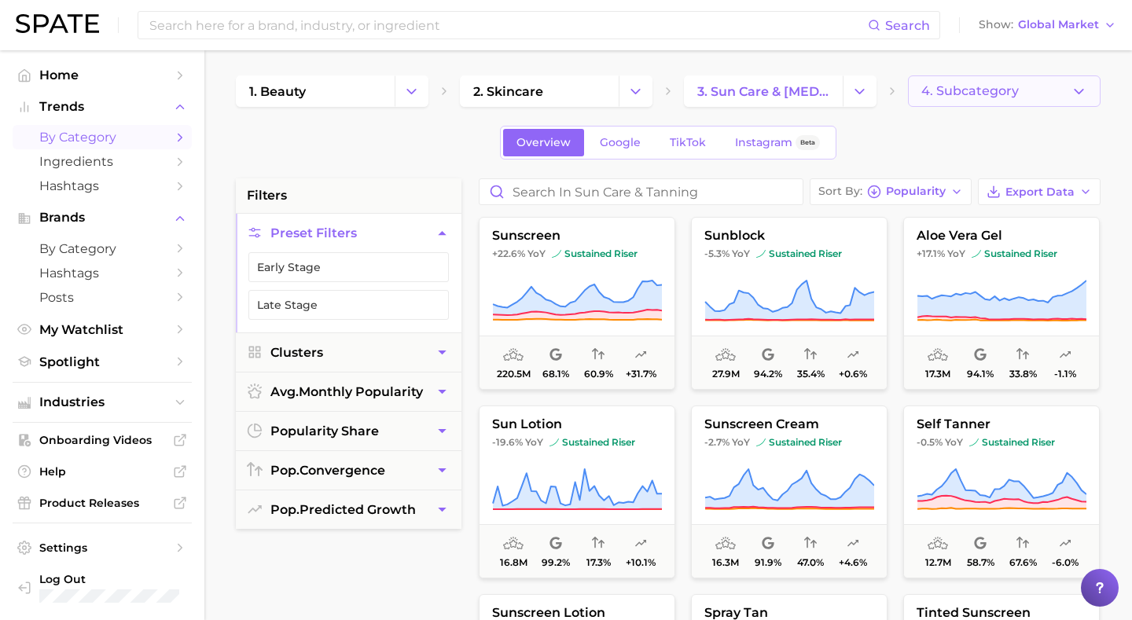
click at [952, 92] on span "4. Subcategory" at bounding box center [969, 91] width 97 height 14
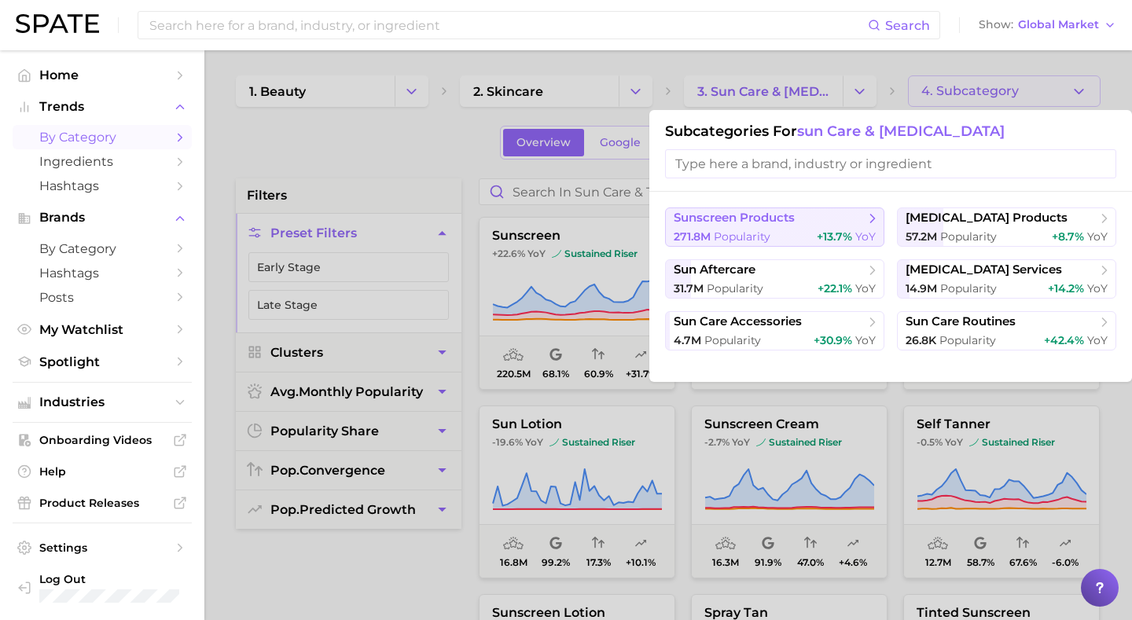
click at [737, 233] on span "Popularity" at bounding box center [741, 236] width 57 height 14
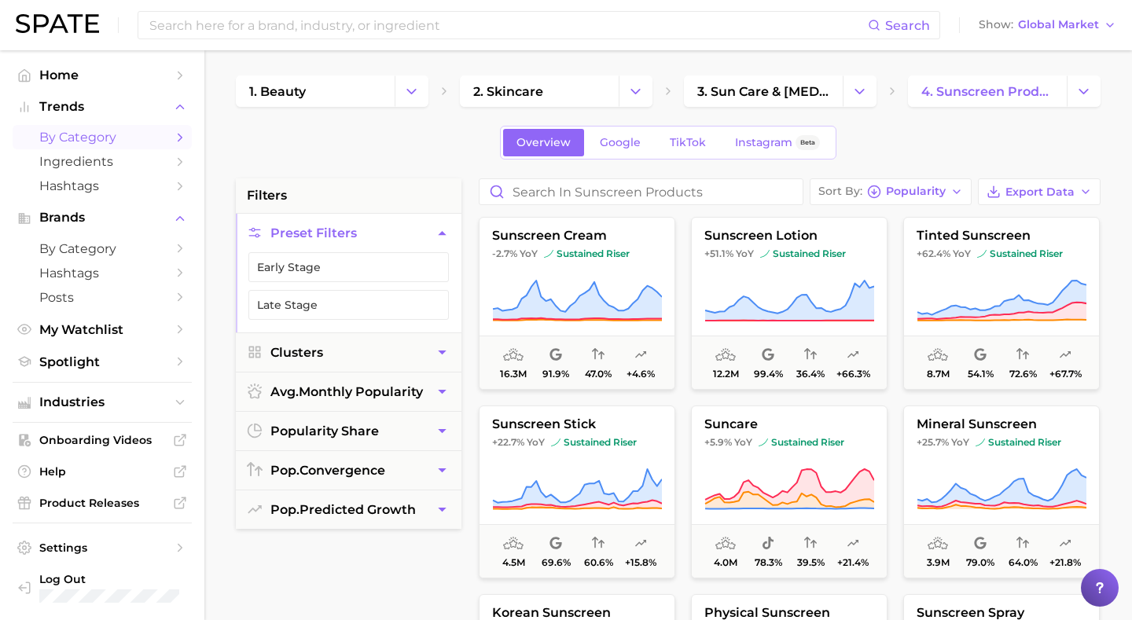
scroll to position [195, 0]
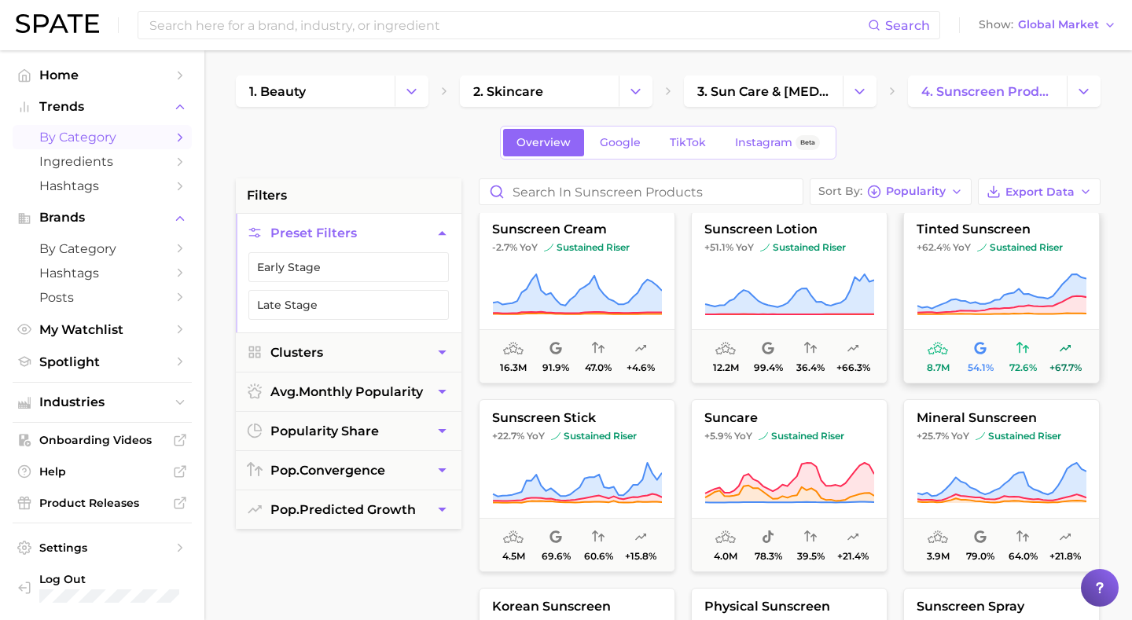
click at [955, 278] on icon at bounding box center [1001, 295] width 170 height 44
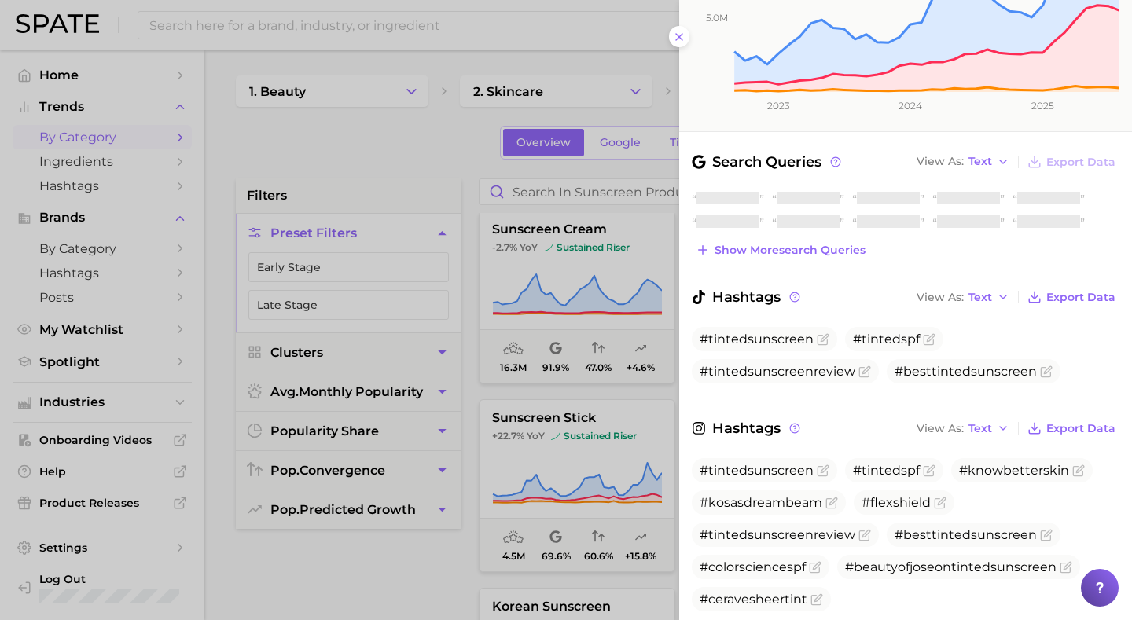
scroll to position [453, 0]
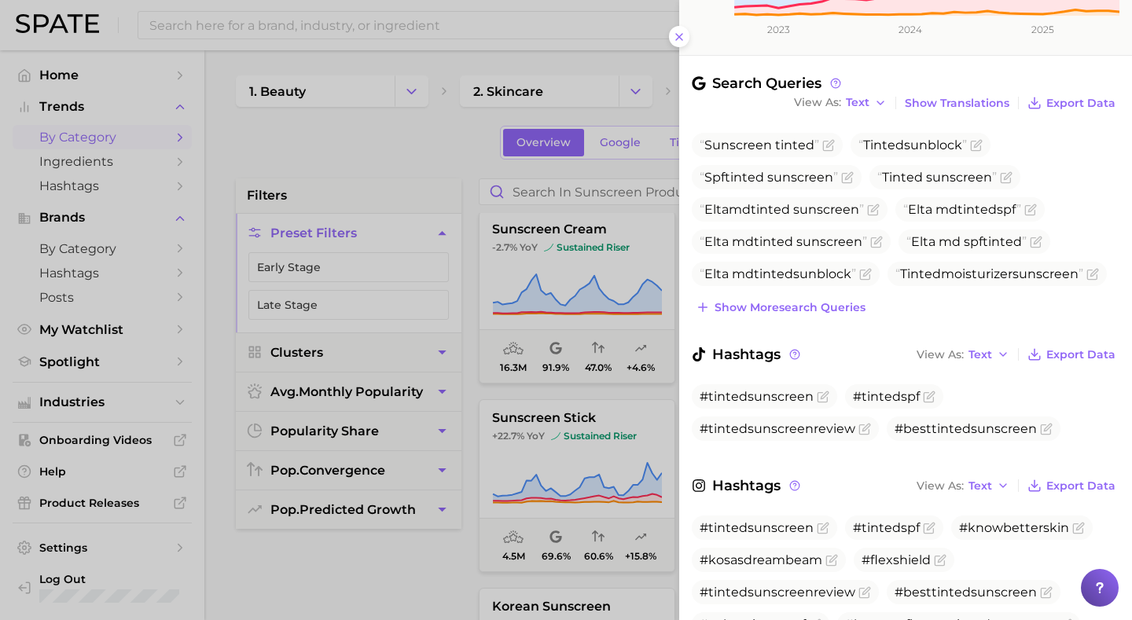
click at [316, 160] on div at bounding box center [566, 310] width 1132 height 620
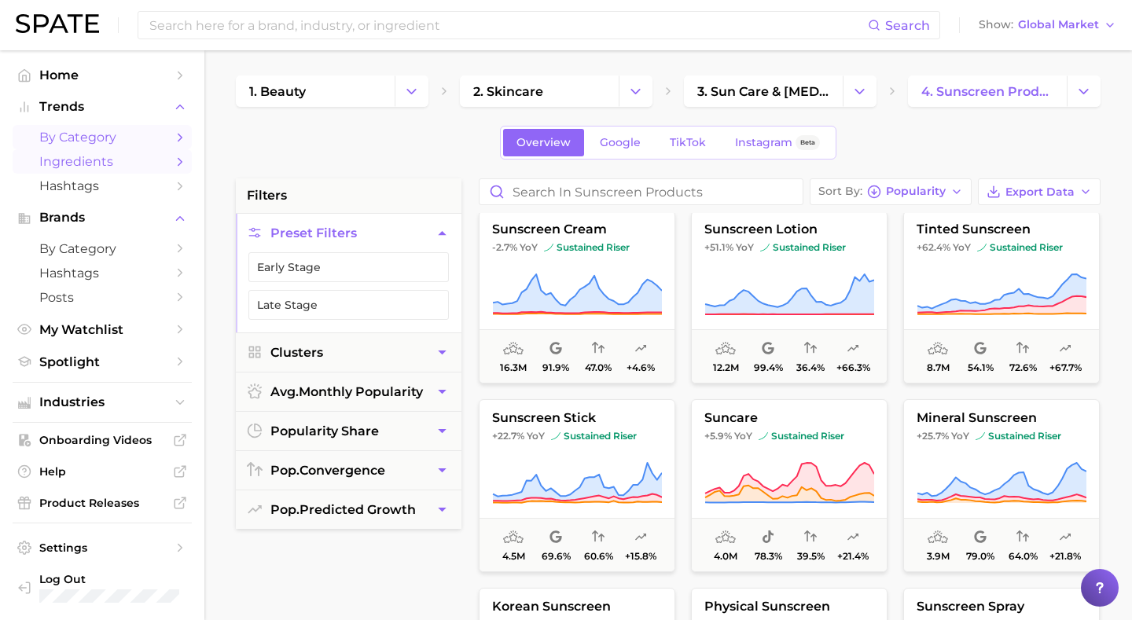
click at [66, 159] on span "Ingredients" at bounding box center [102, 161] width 126 height 15
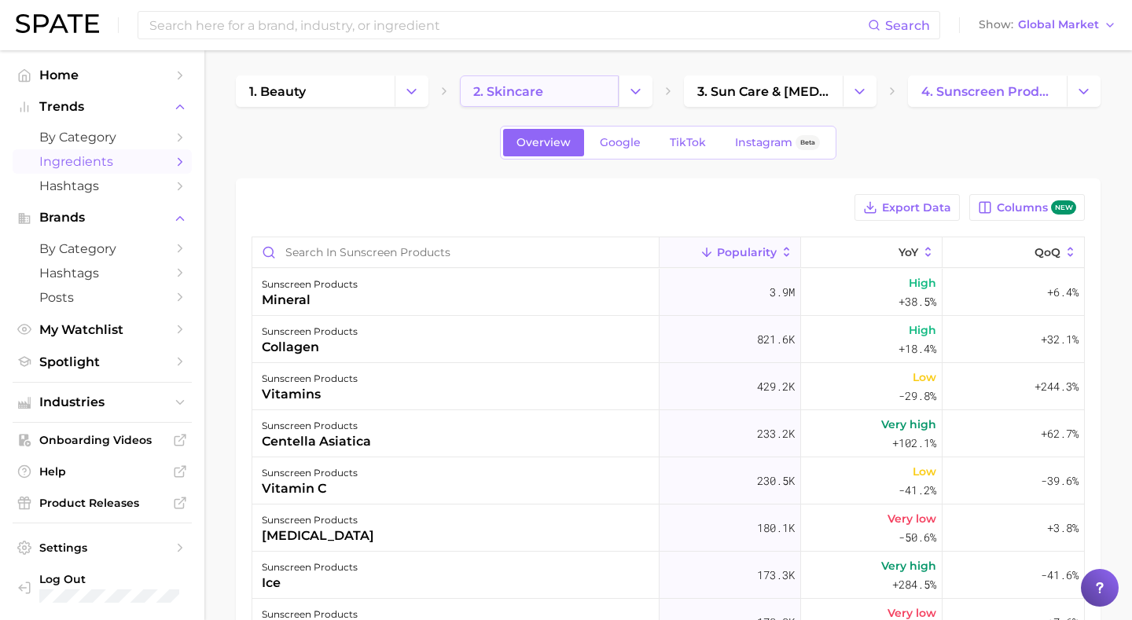
click at [598, 102] on link "2. skincare" at bounding box center [539, 90] width 159 height 31
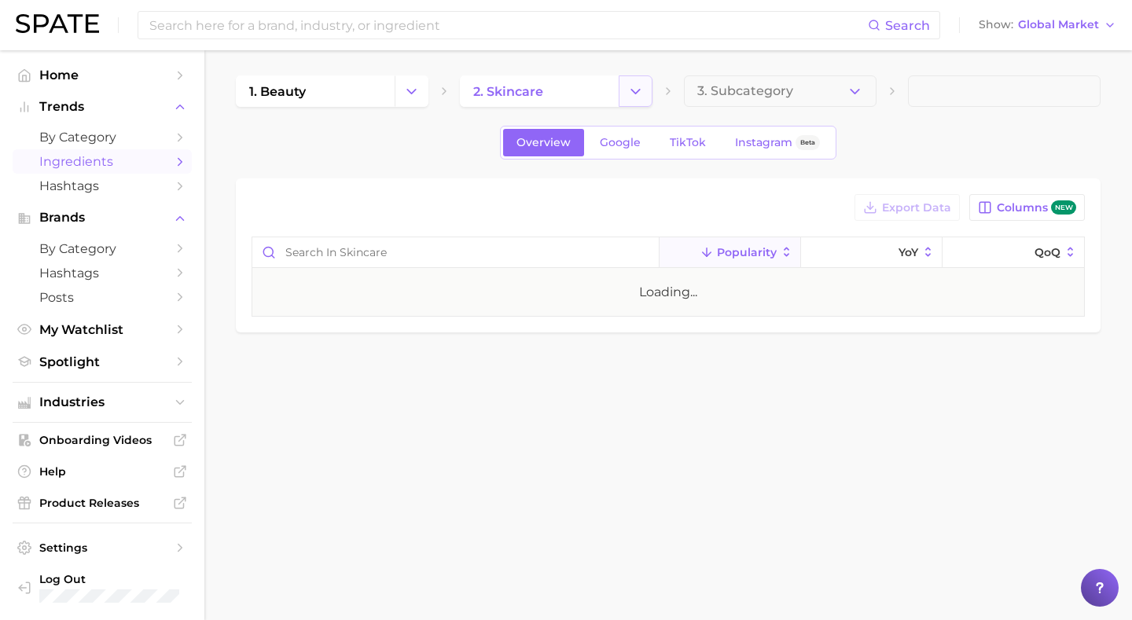
click at [644, 94] on button "Change Category" at bounding box center [635, 90] width 34 height 31
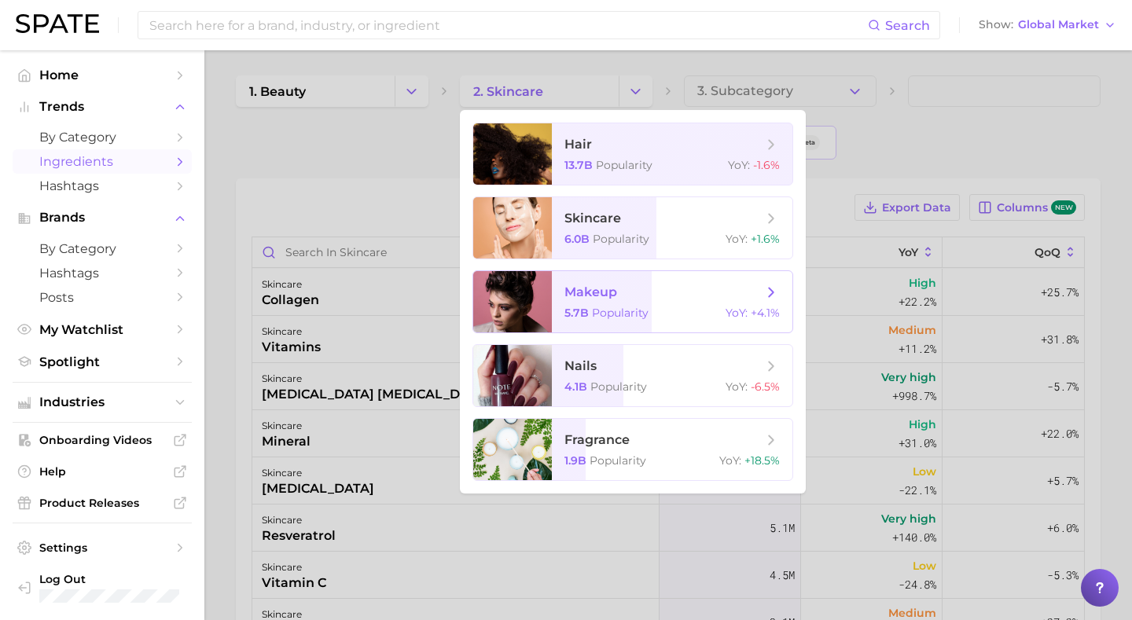
click at [580, 305] on span "makeup 5.7b Popularity YoY : +4.1%" at bounding box center [672, 301] width 240 height 61
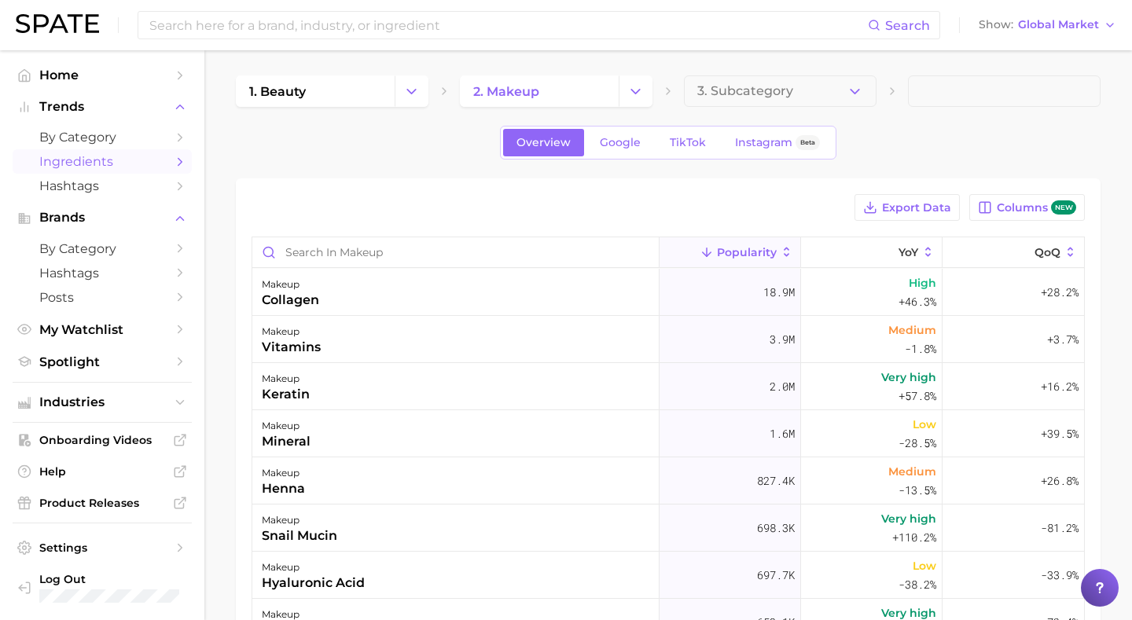
click at [774, 96] on span "3. Subcategory" at bounding box center [745, 91] width 96 height 14
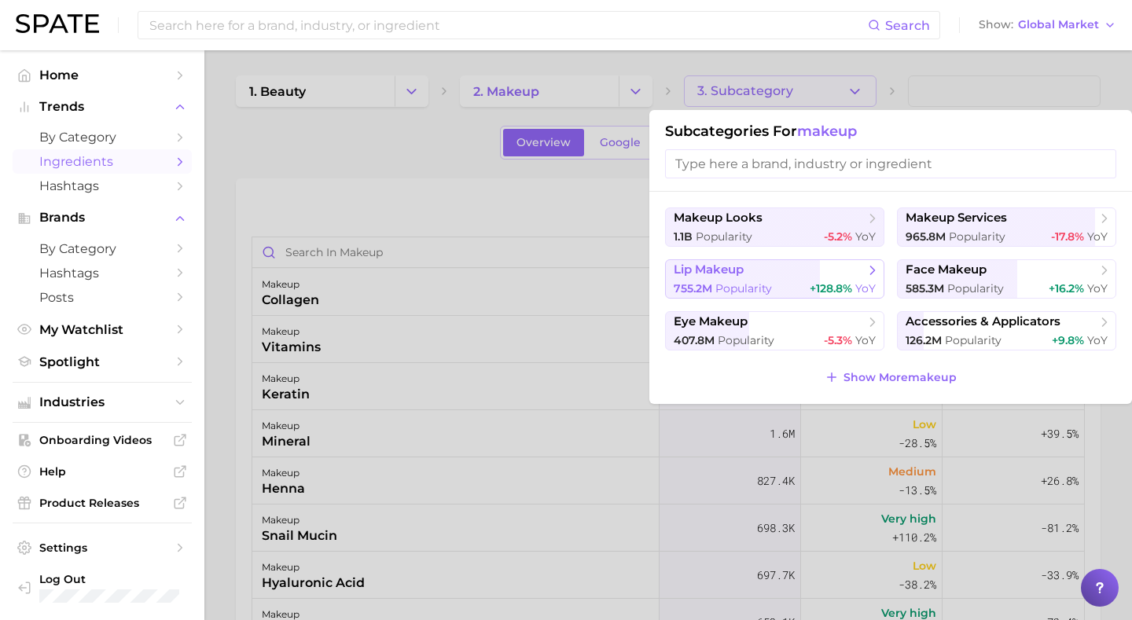
click at [767, 278] on button "lip makeup 755.2m Popularity +128.8% YoY" at bounding box center [774, 278] width 219 height 39
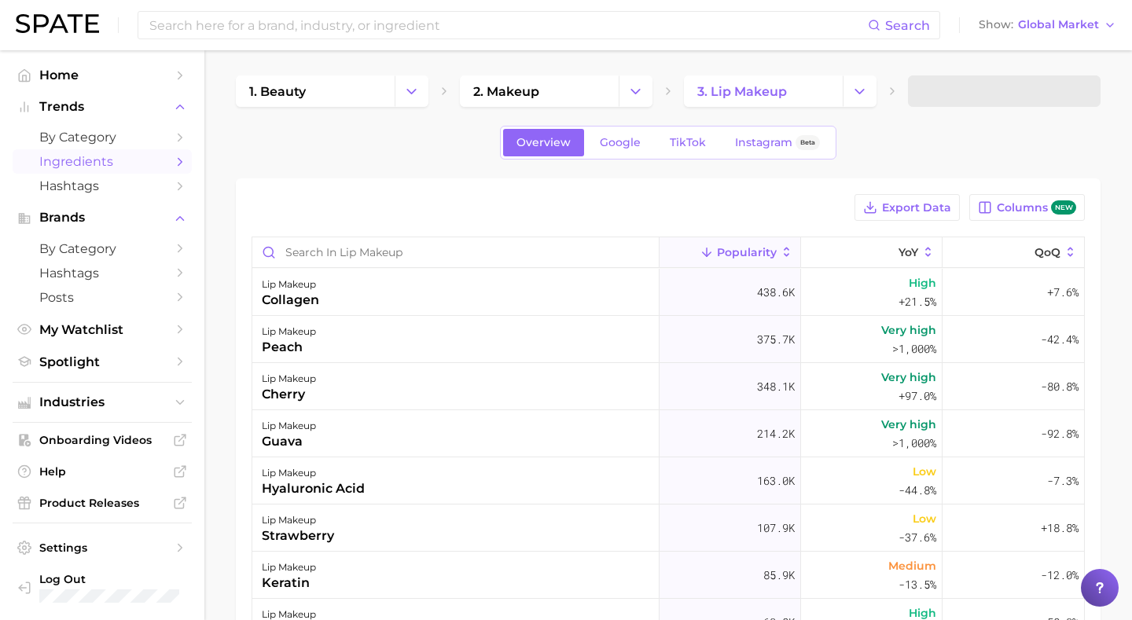
click at [967, 97] on span at bounding box center [1004, 90] width 193 height 31
click at [967, 97] on span "4. Subcategory" at bounding box center [969, 91] width 97 height 14
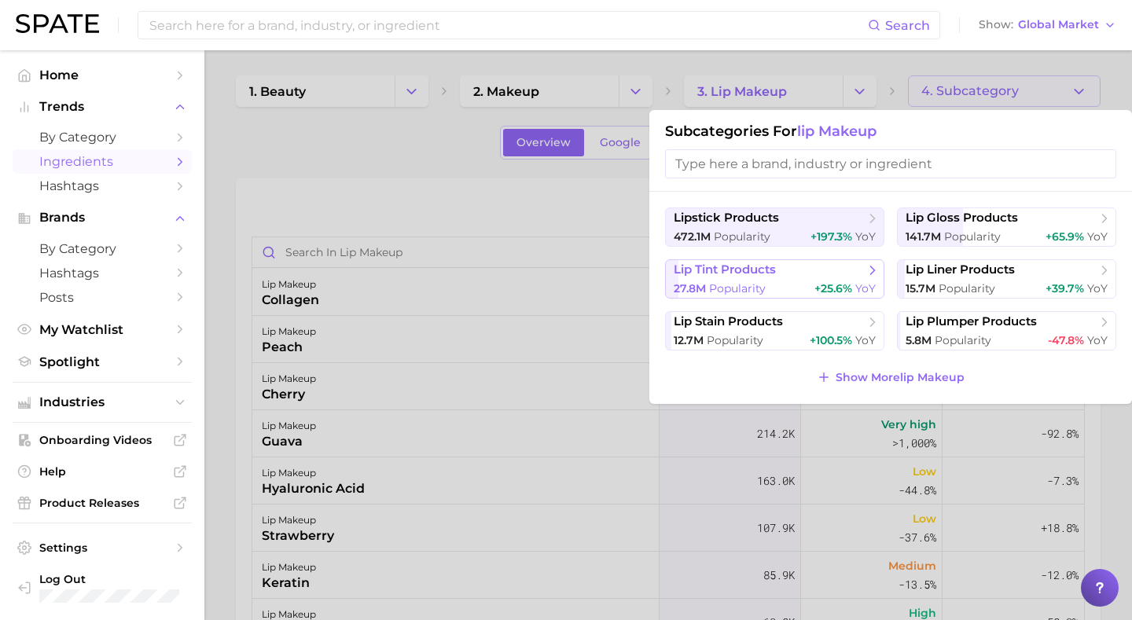
click at [814, 270] on button "lip tint products 27.8m Popularity +25.6% YoY" at bounding box center [774, 278] width 219 height 39
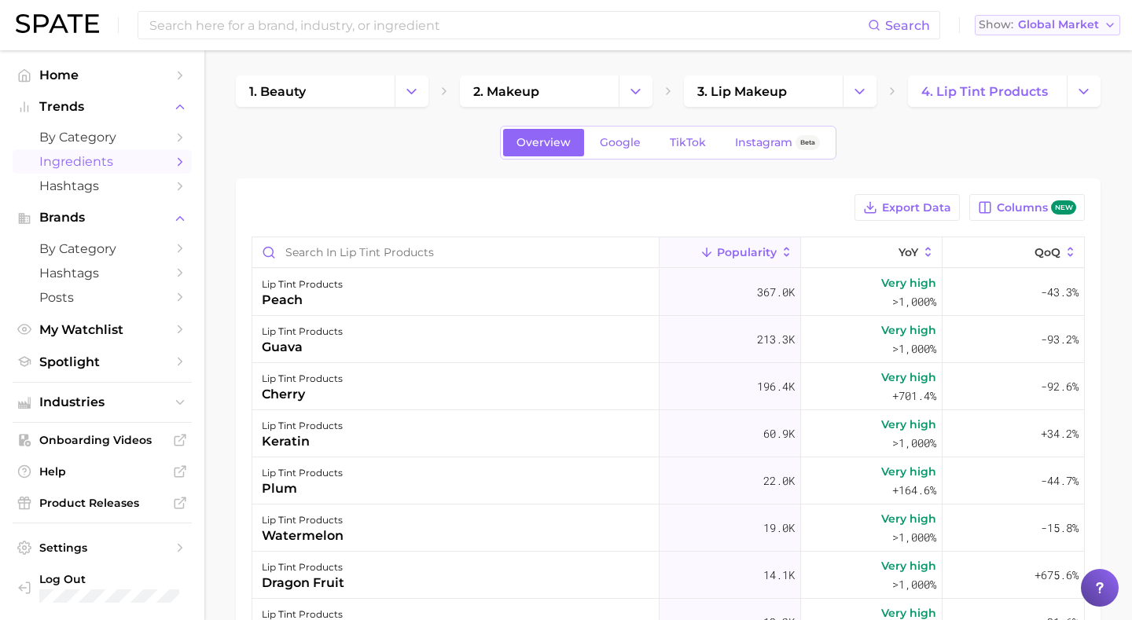
click at [1068, 32] on button "Show Global Market" at bounding box center [1046, 25] width 145 height 20
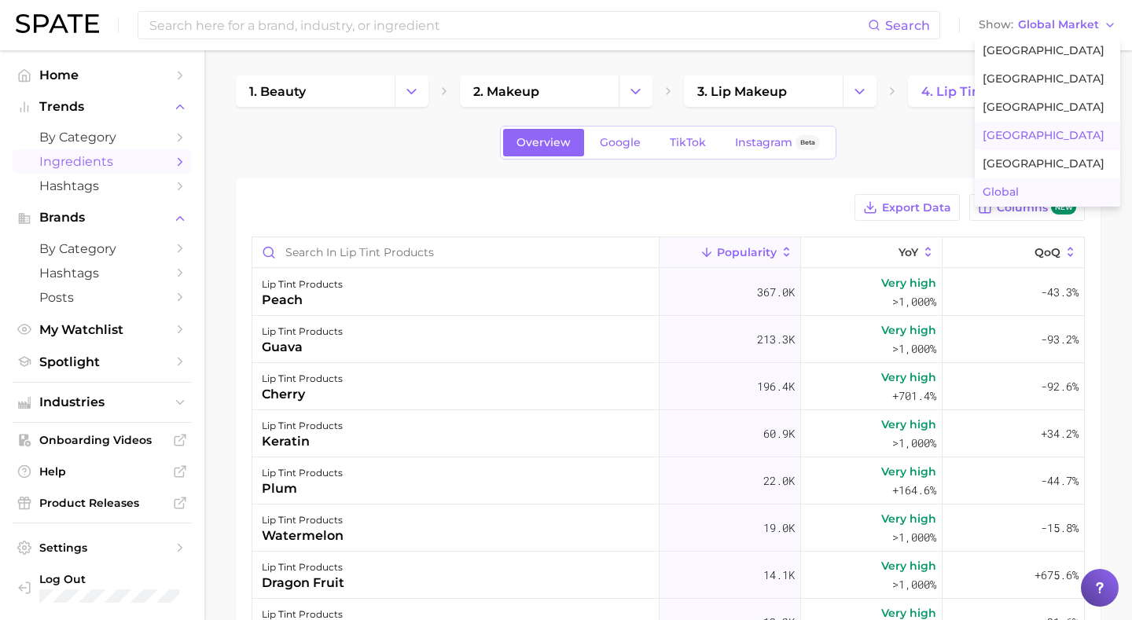
click at [1026, 135] on span "[GEOGRAPHIC_DATA]" at bounding box center [1043, 135] width 122 height 13
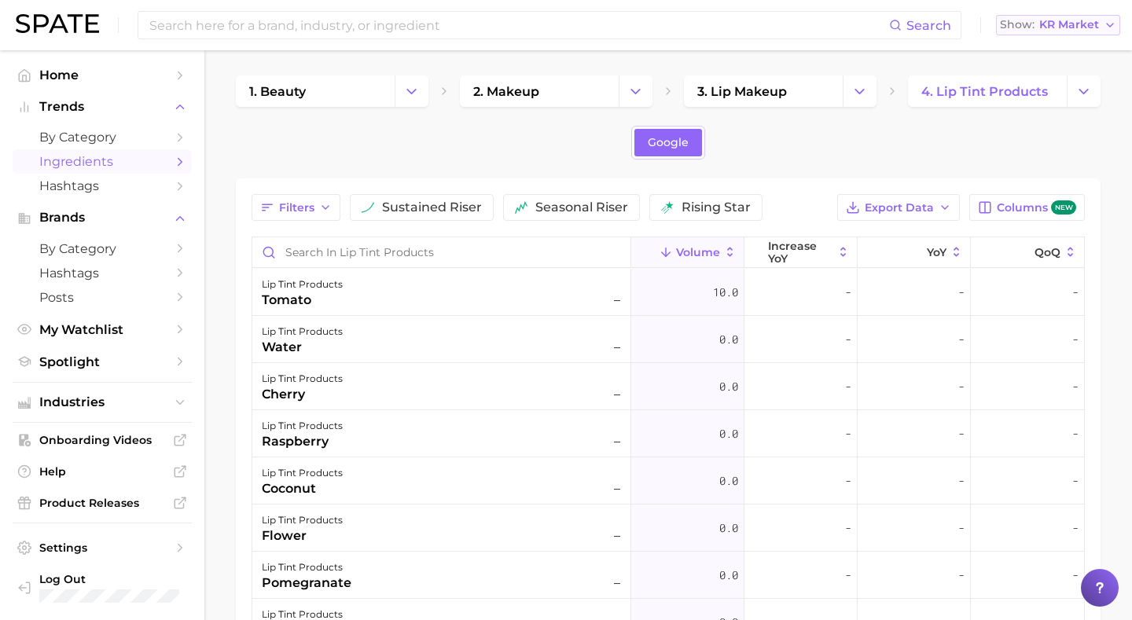
click at [1097, 28] on span "KR Market" at bounding box center [1069, 24] width 60 height 9
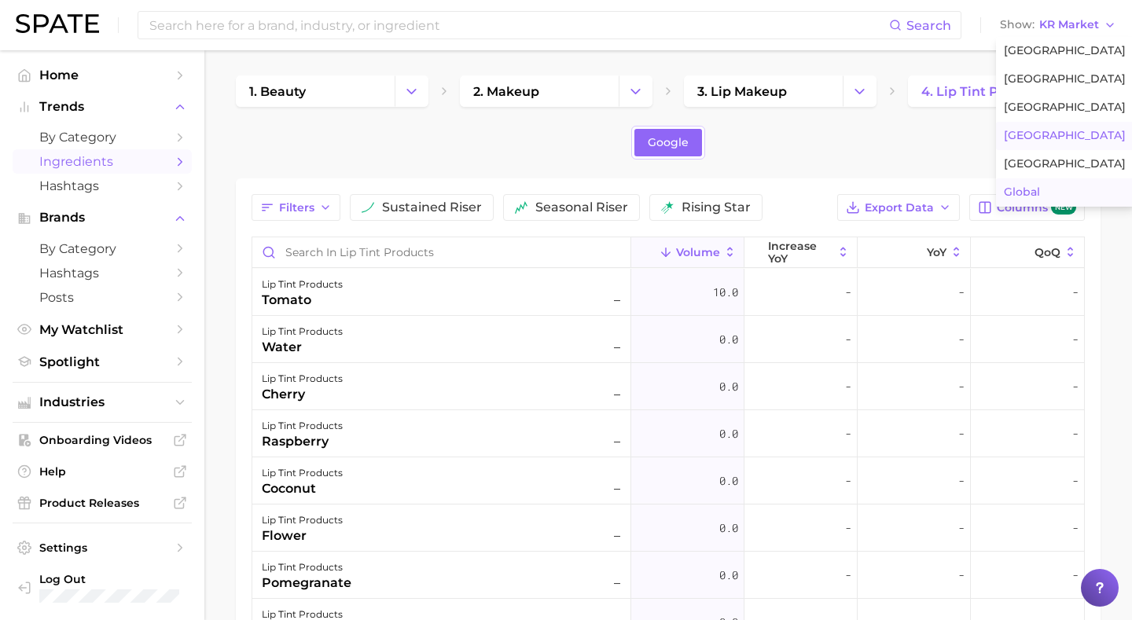
click at [1044, 194] on button "Global" at bounding box center [1065, 192] width 138 height 28
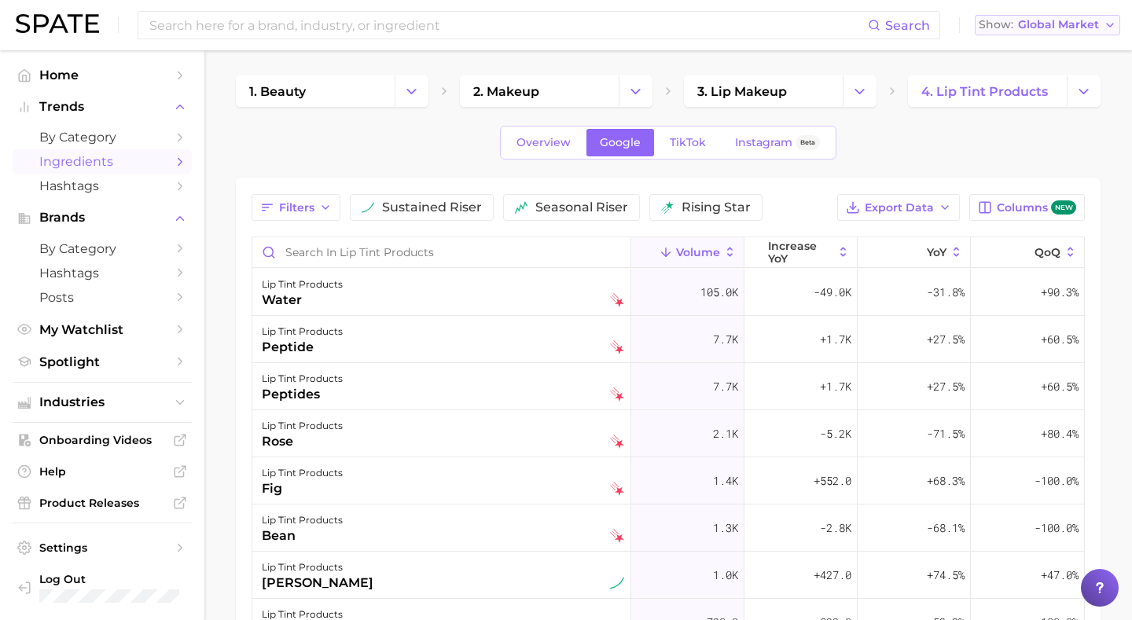
click at [1088, 24] on span "Global Market" at bounding box center [1058, 24] width 81 height 9
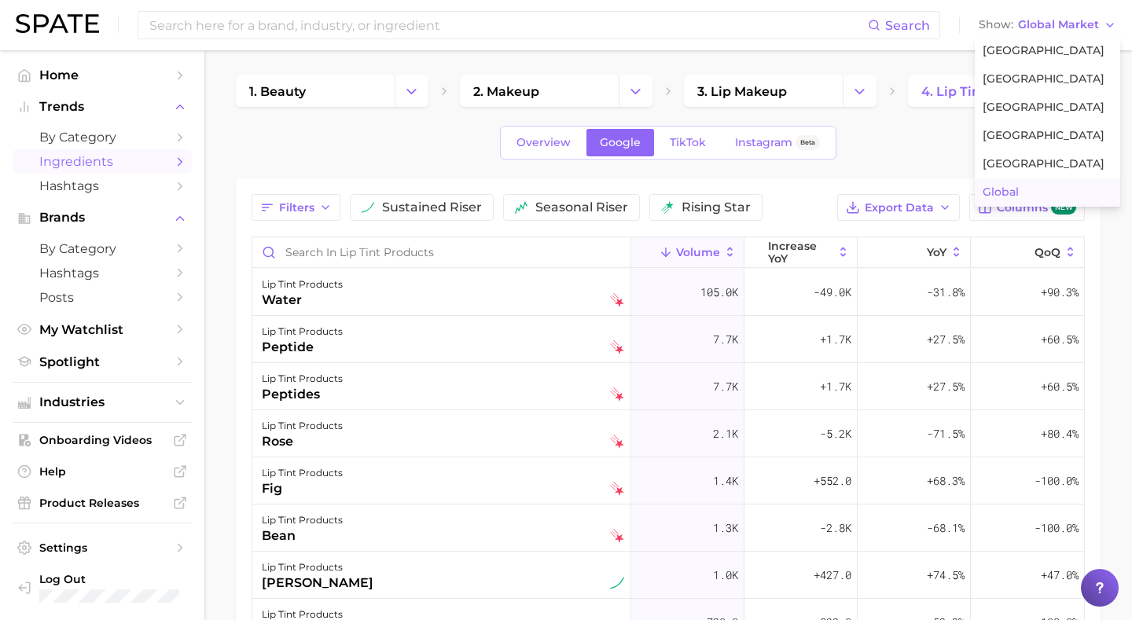
click at [373, 146] on div "Overview Google TikTok Instagram Beta" at bounding box center [668, 143] width 864 height 34
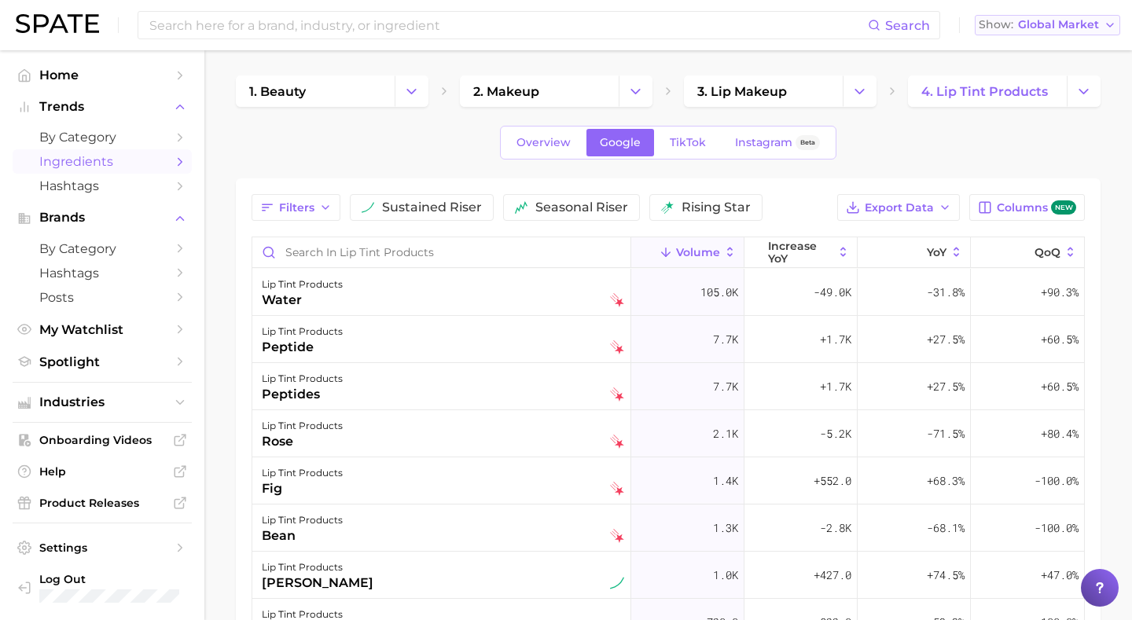
click at [1096, 34] on button "Show Global Market" at bounding box center [1046, 25] width 145 height 20
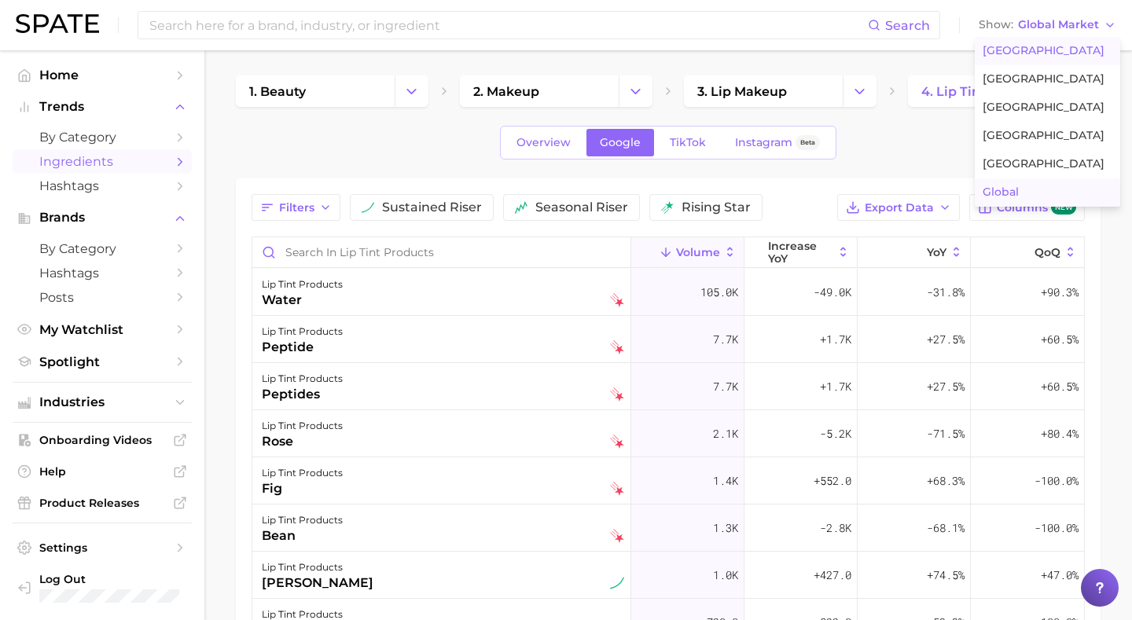
click at [1055, 61] on button "[GEOGRAPHIC_DATA]" at bounding box center [1046, 51] width 145 height 28
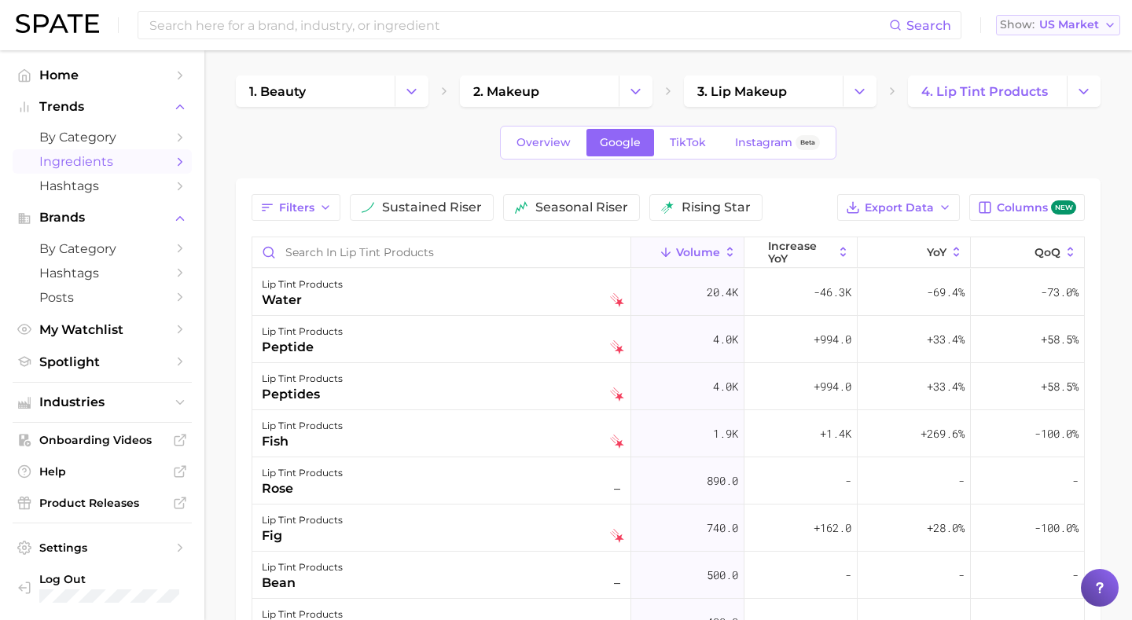
click at [1099, 19] on button "Show US Market" at bounding box center [1058, 25] width 124 height 20
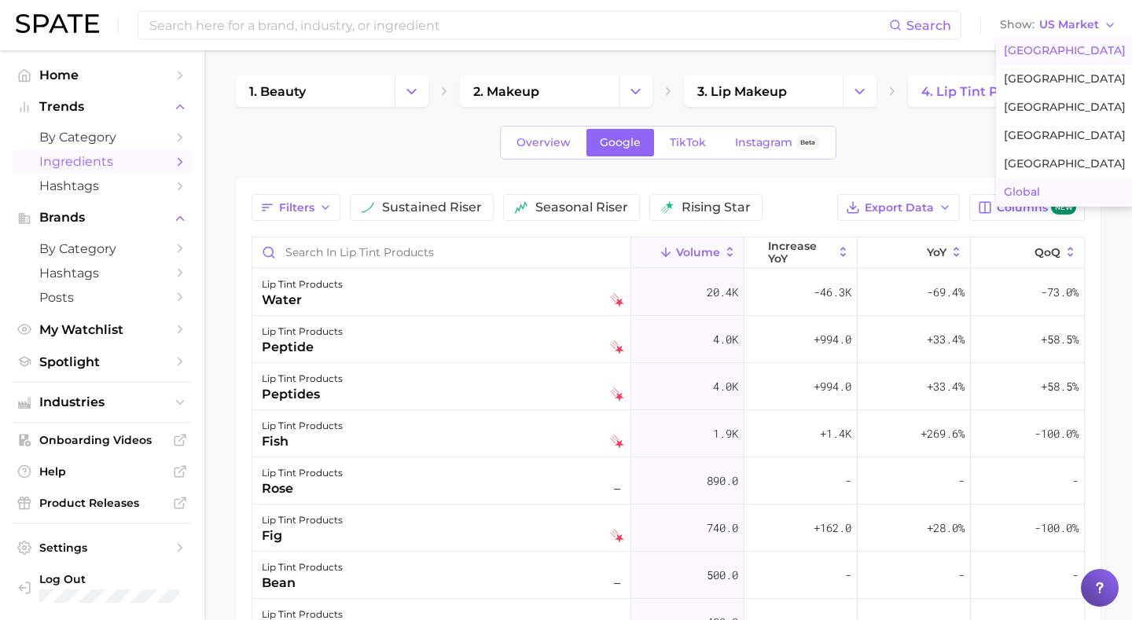
click at [1036, 192] on span "Global" at bounding box center [1021, 191] width 36 height 13
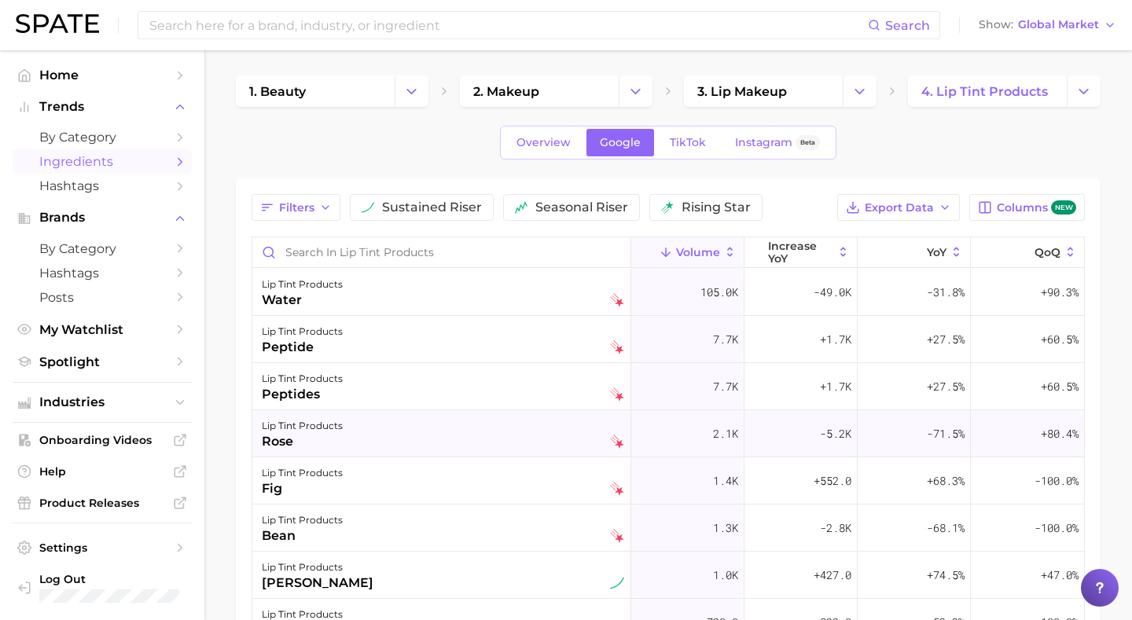
click at [604, 427] on div "lip tint products rose" at bounding box center [443, 433] width 362 height 35
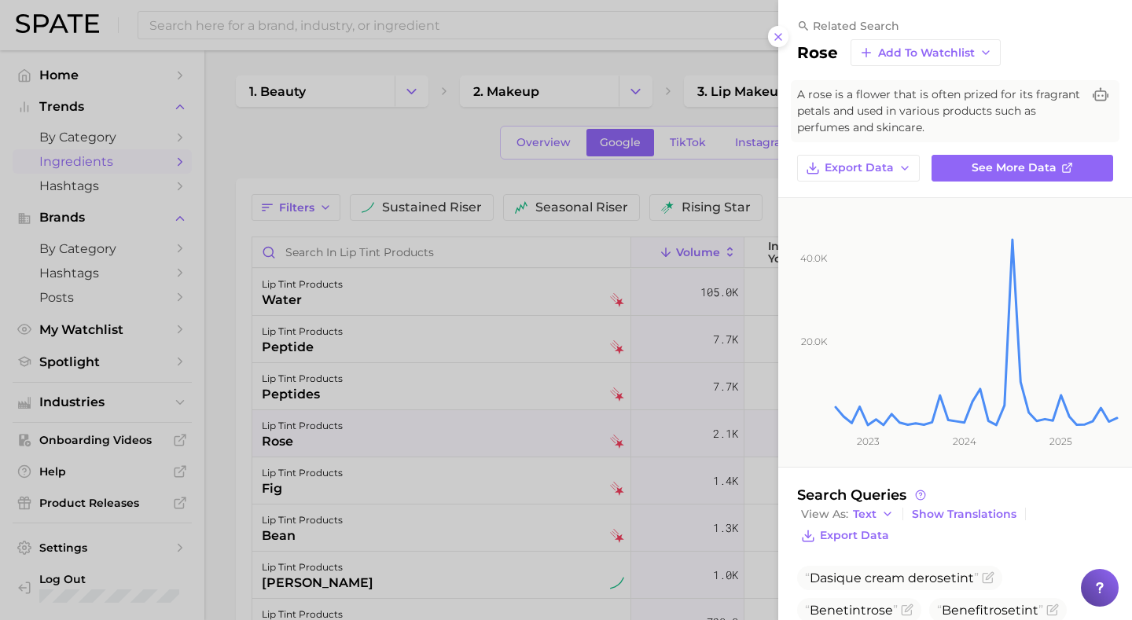
click at [585, 471] on div at bounding box center [566, 310] width 1132 height 620
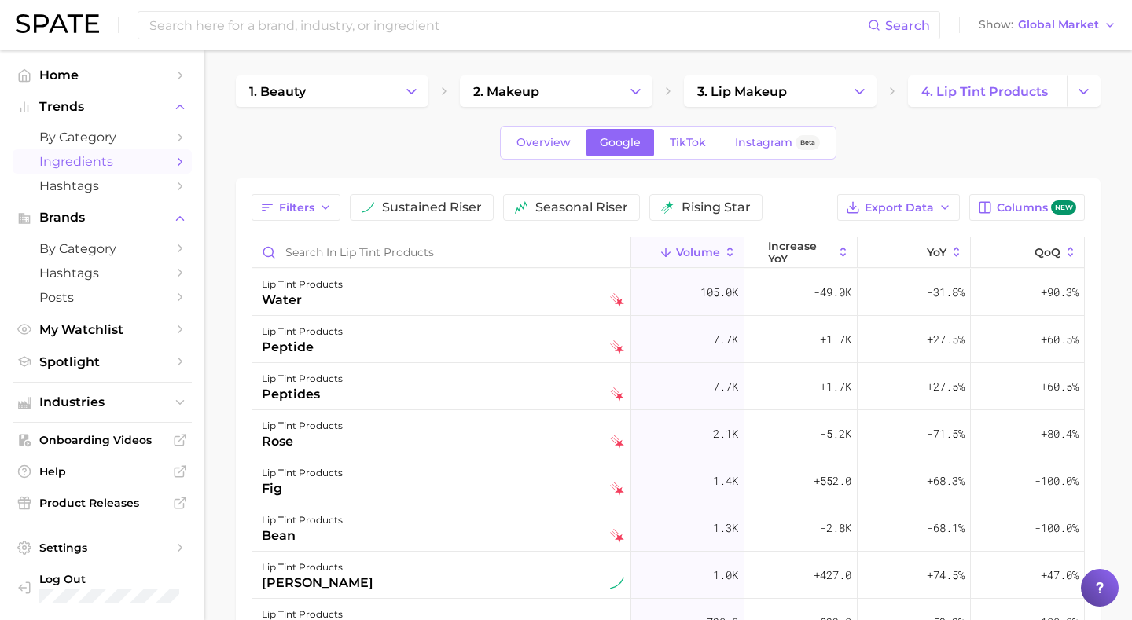
click at [585, 471] on div "lip tint products fig" at bounding box center [443, 481] width 362 height 35
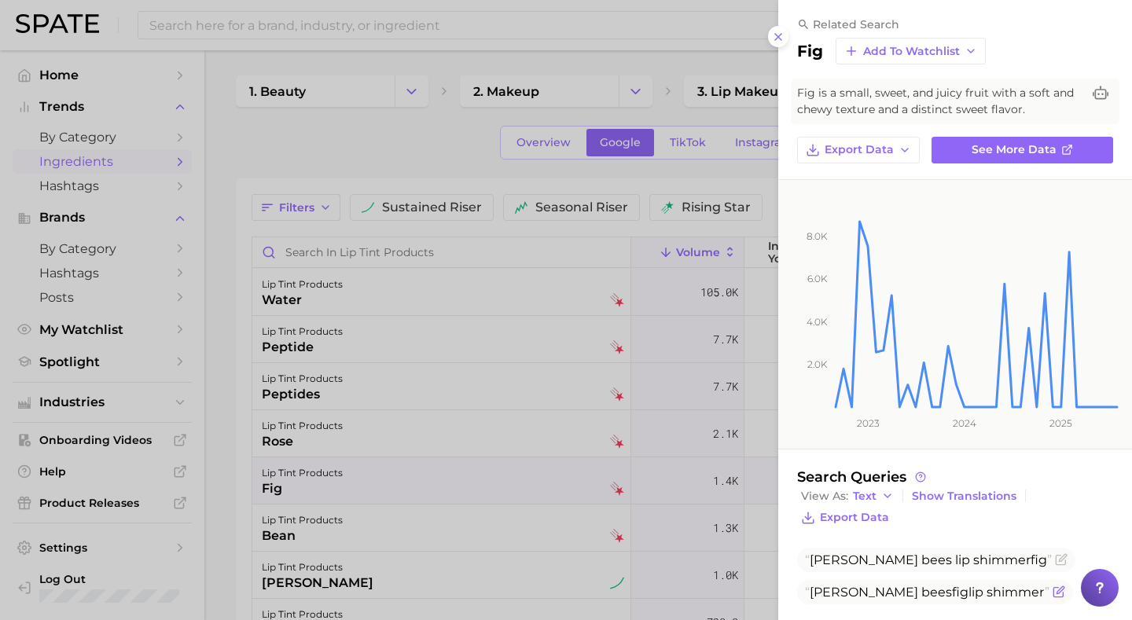
scroll to position [22, 0]
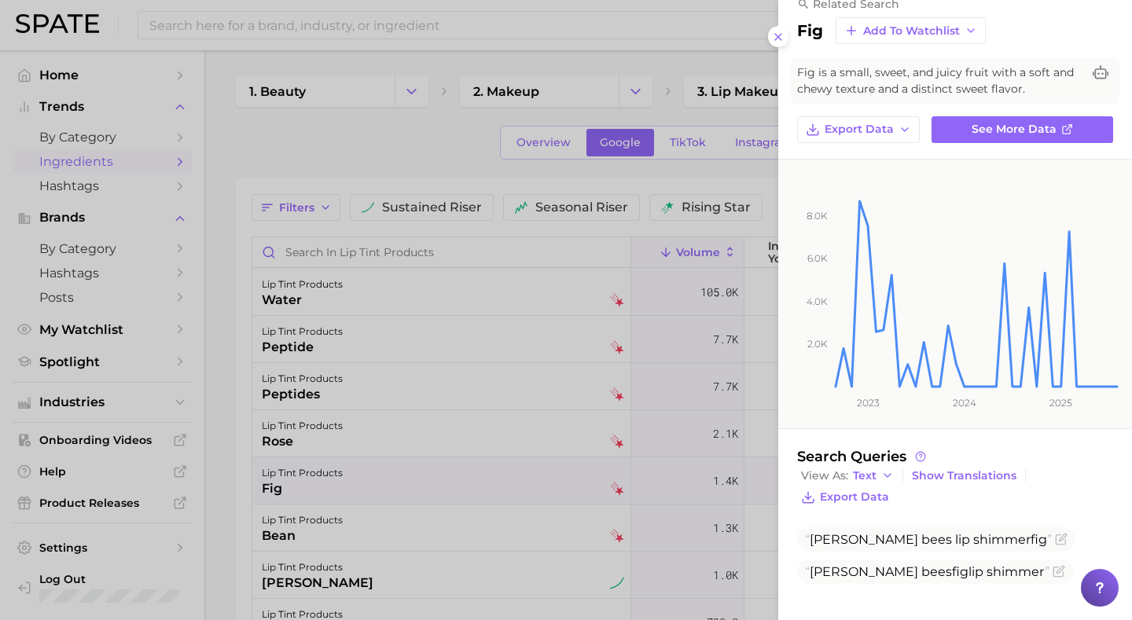
click at [536, 574] on div at bounding box center [566, 310] width 1132 height 620
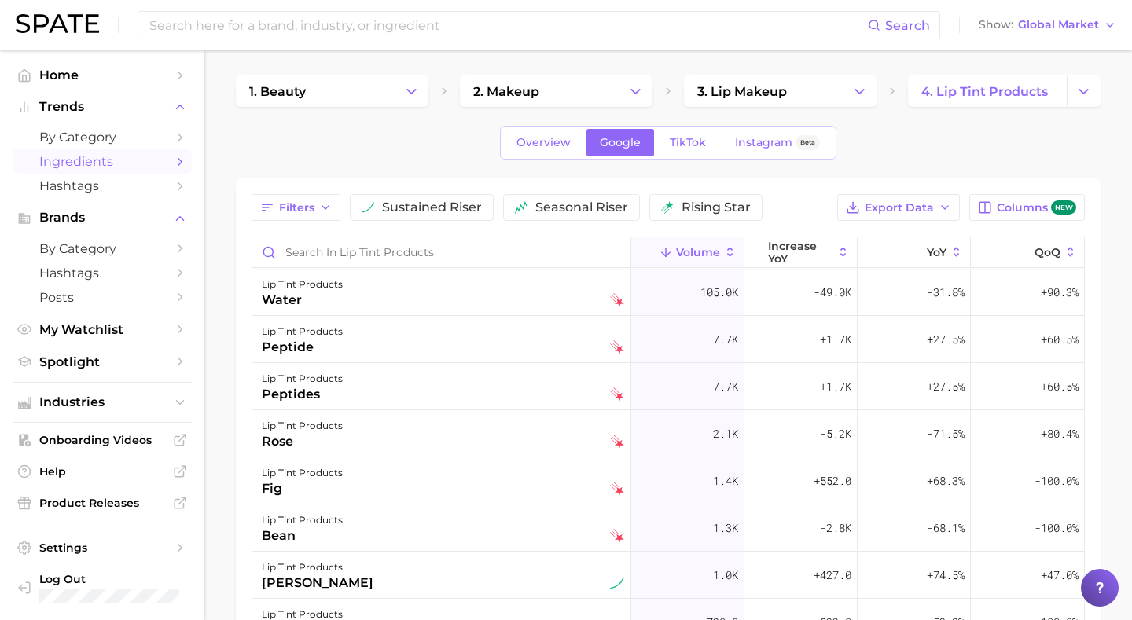
click at [536, 574] on div "lip tint products [PERSON_NAME]" at bounding box center [443, 575] width 362 height 35
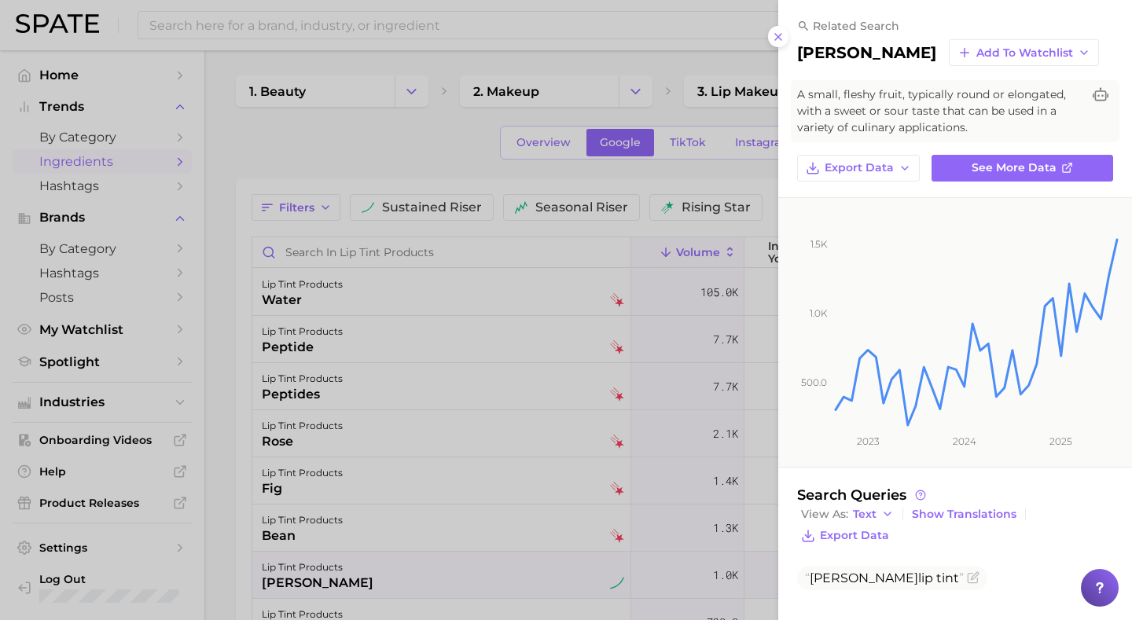
scroll to position [6, 0]
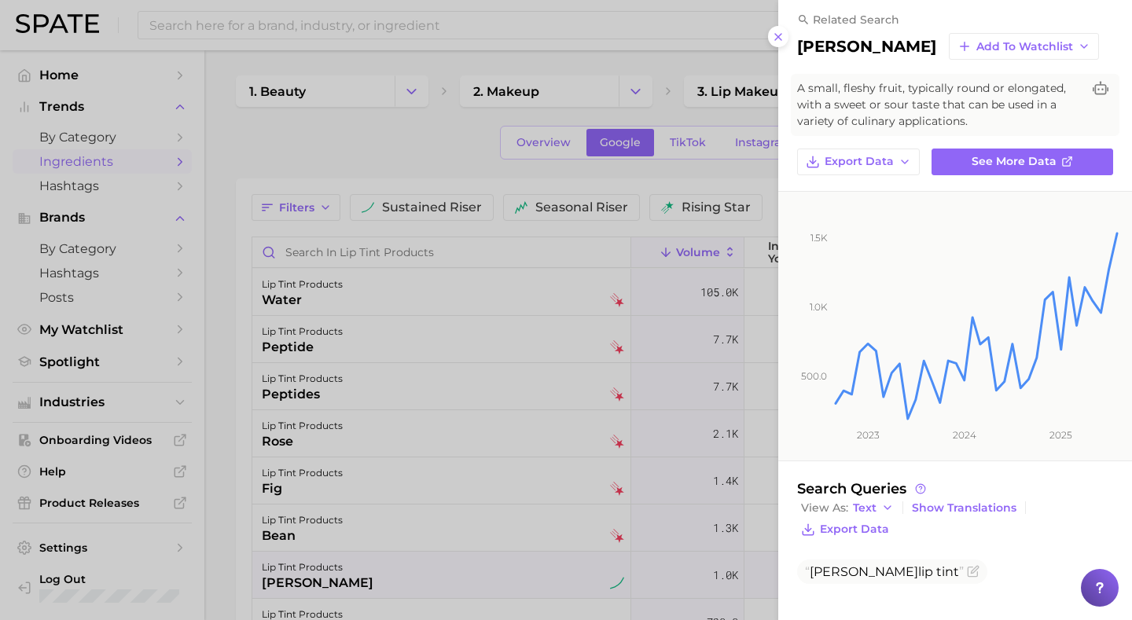
click at [578, 382] on div at bounding box center [566, 310] width 1132 height 620
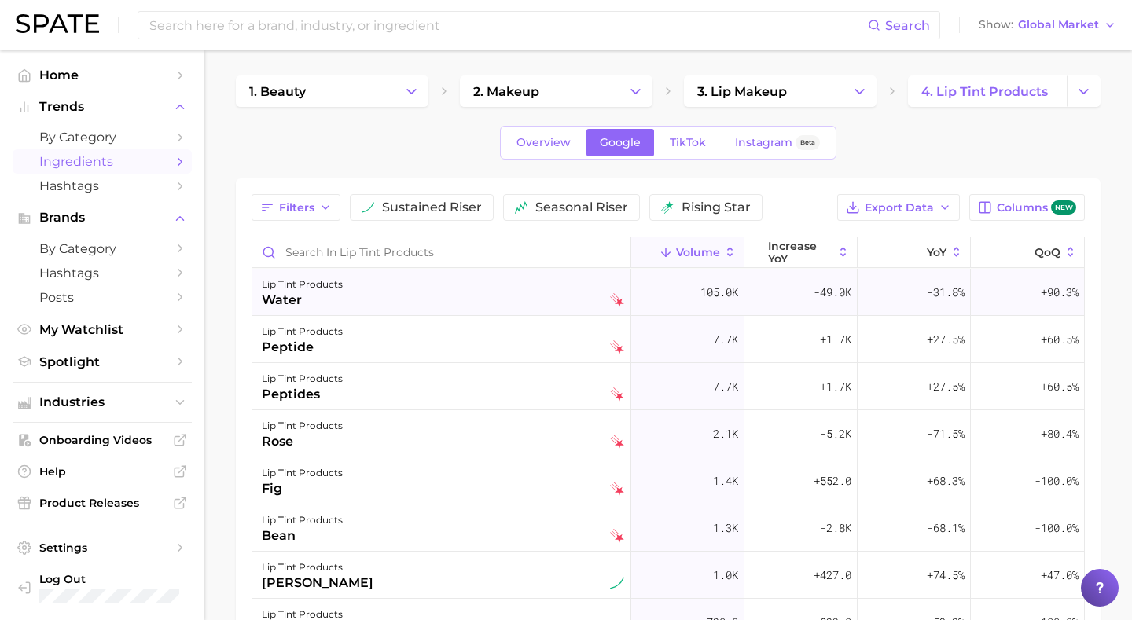
click at [506, 286] on div "lip tint products water" at bounding box center [443, 292] width 362 height 35
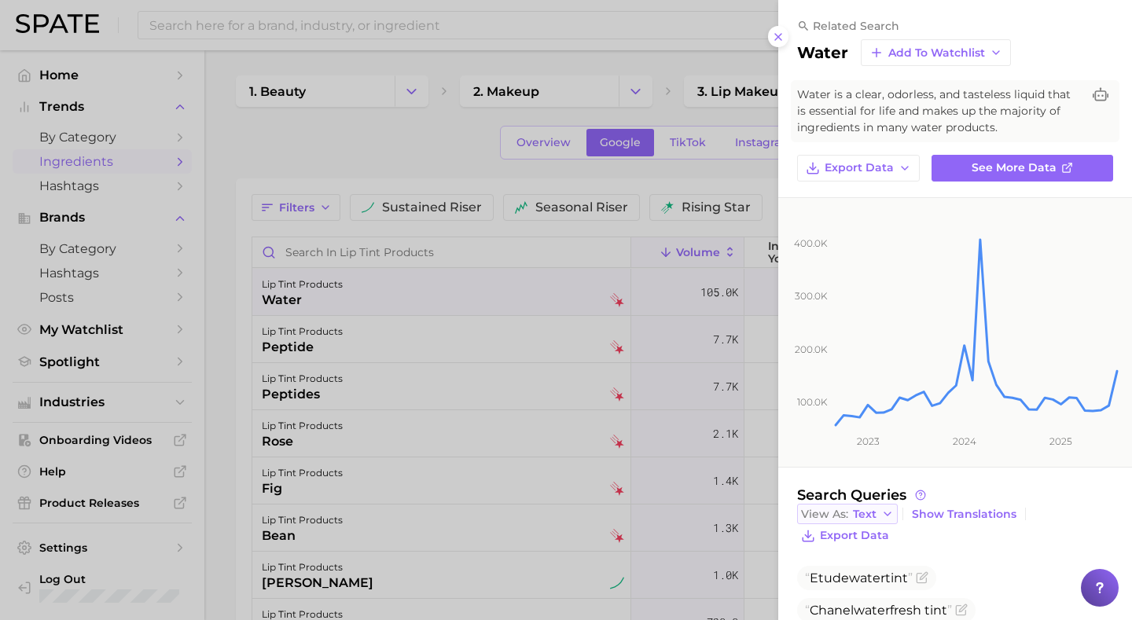
scroll to position [289, 0]
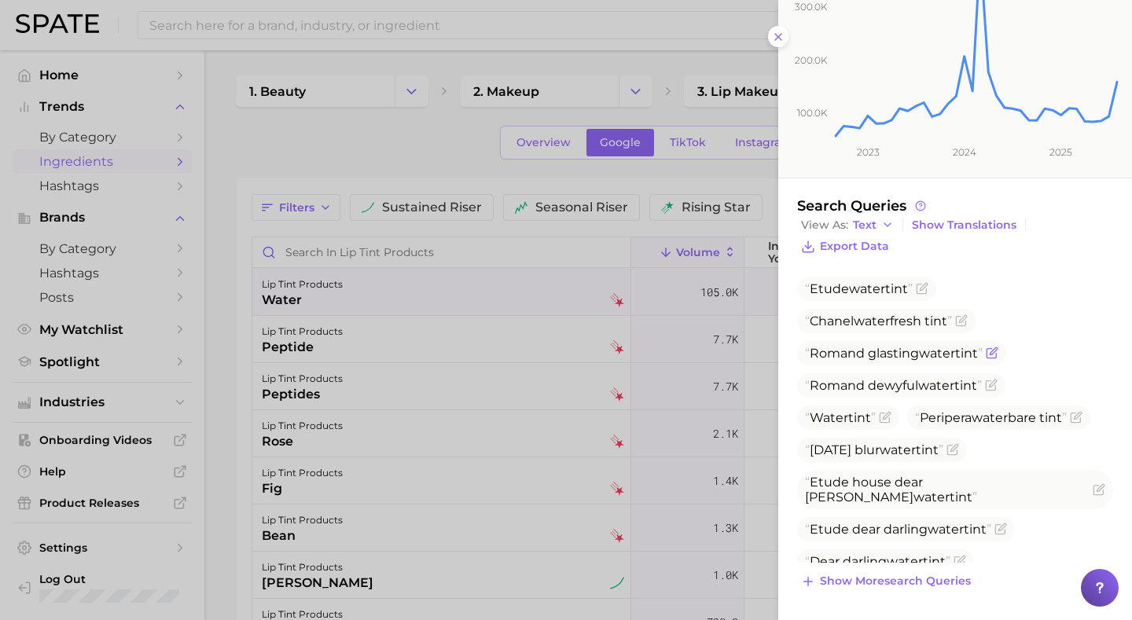
click at [829, 354] on span "Romand glasting water tint" at bounding box center [894, 353] width 178 height 15
click at [902, 570] on button "Show more search queries" at bounding box center [886, 581] width 178 height 22
click at [974, 549] on span "Dear darling water tint" at bounding box center [885, 561] width 177 height 24
click at [964, 556] on icon "Flag as miscategorized or irrelevant" at bounding box center [960, 559] width 7 height 7
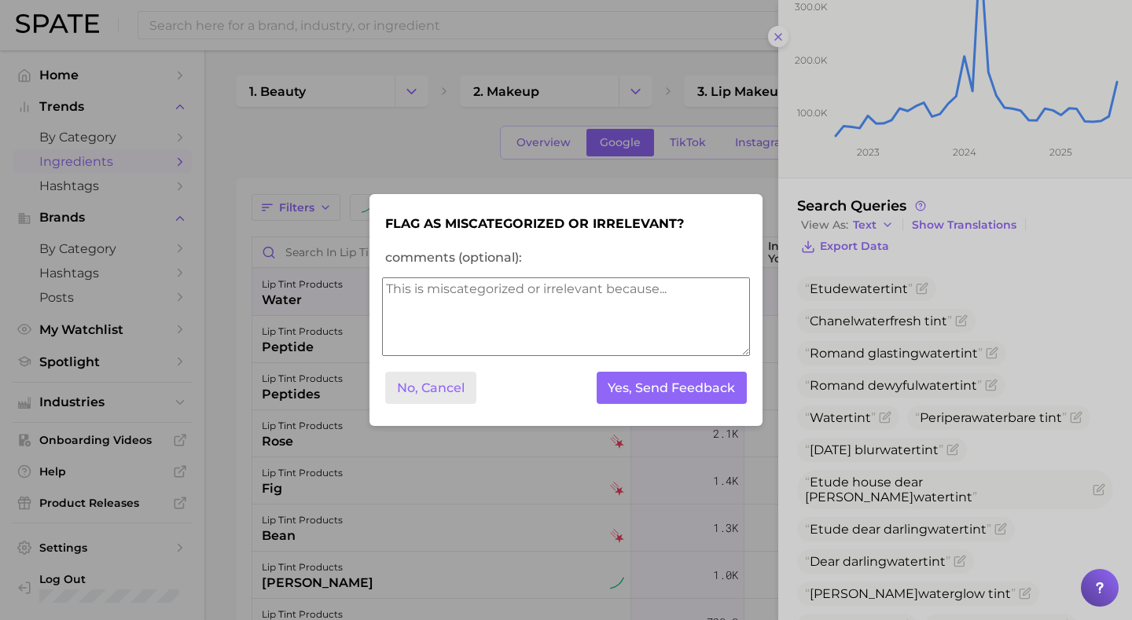
click at [445, 388] on button "No, Cancel" at bounding box center [430, 388] width 91 height 32
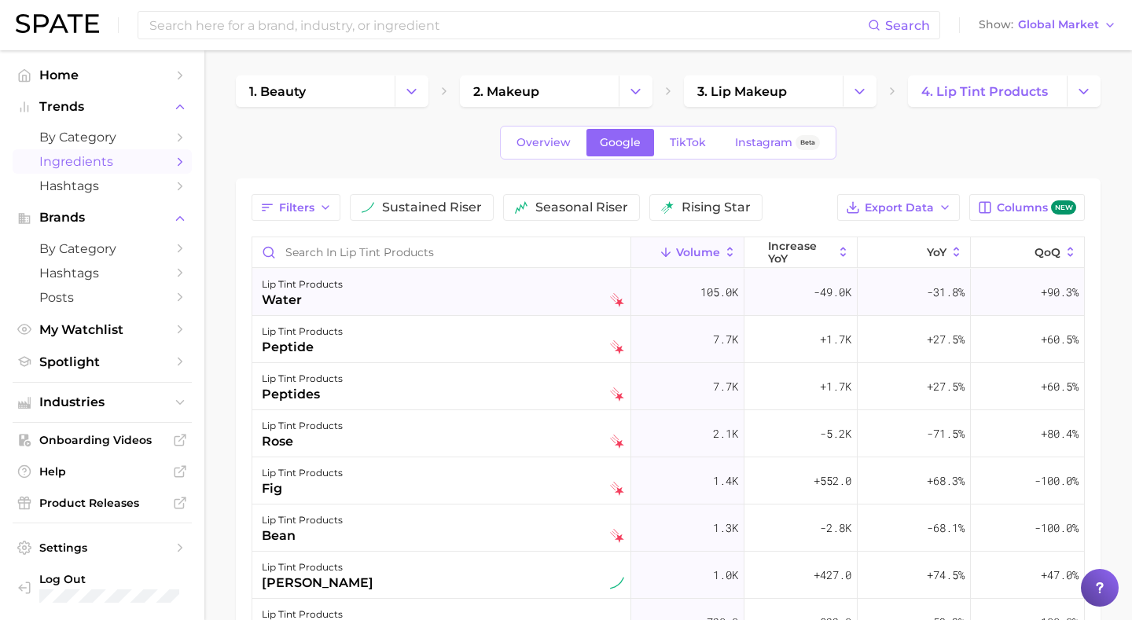
click at [500, 298] on div "lip tint products water" at bounding box center [443, 292] width 362 height 35
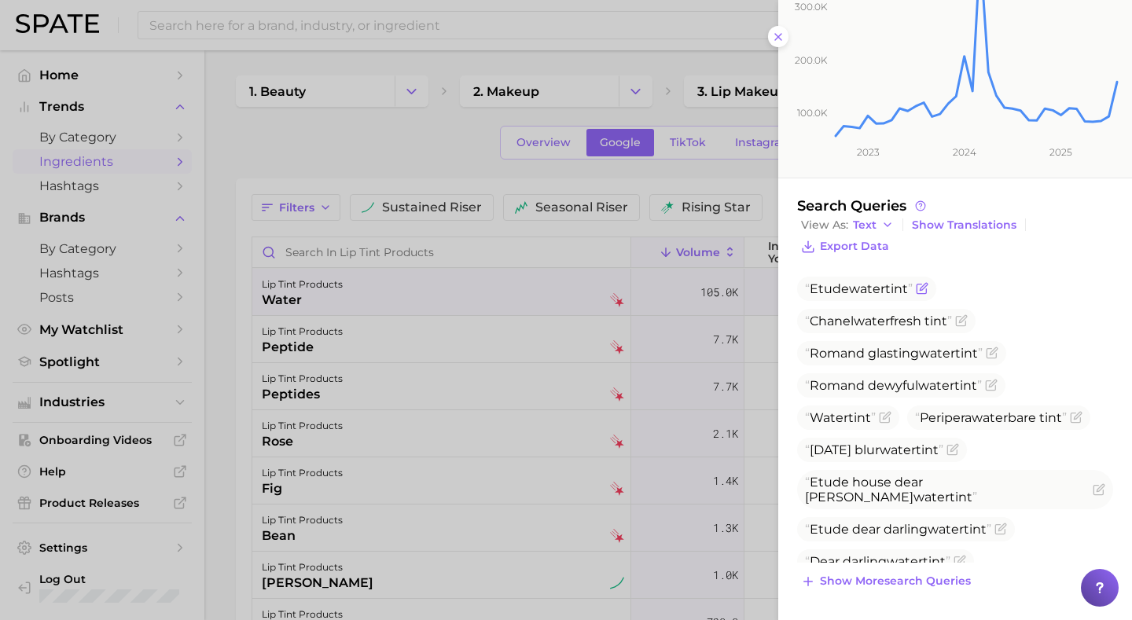
click at [839, 285] on span "Etude water tint" at bounding box center [859, 288] width 108 height 15
click at [881, 251] on span "Export Data" at bounding box center [854, 246] width 69 height 13
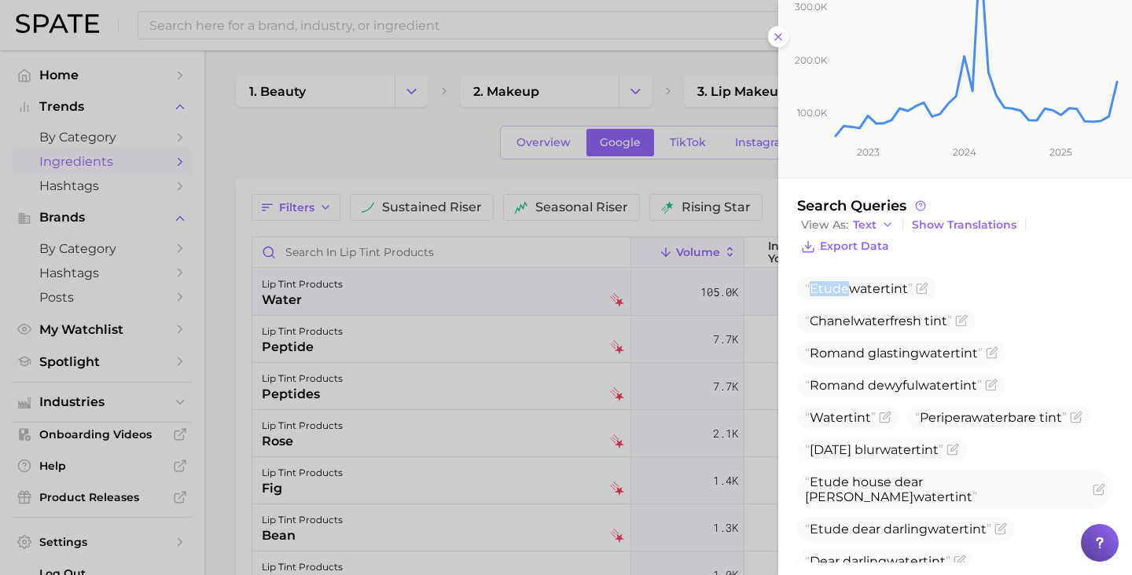
click at [424, 160] on div at bounding box center [566, 287] width 1132 height 575
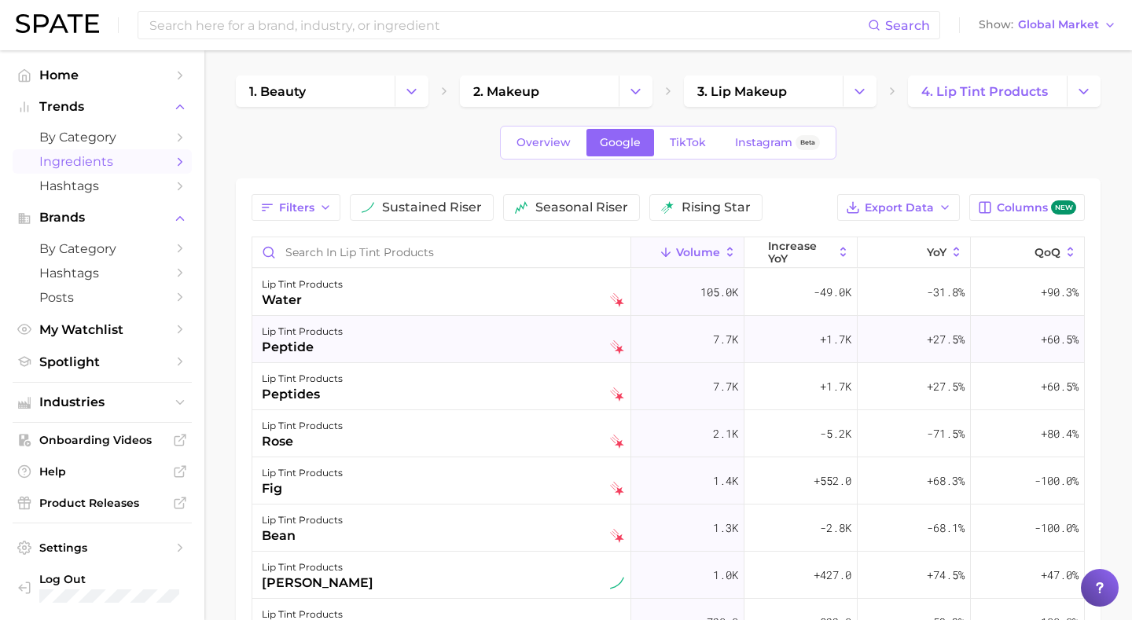
click at [479, 346] on div "lip tint products peptide" at bounding box center [443, 339] width 362 height 35
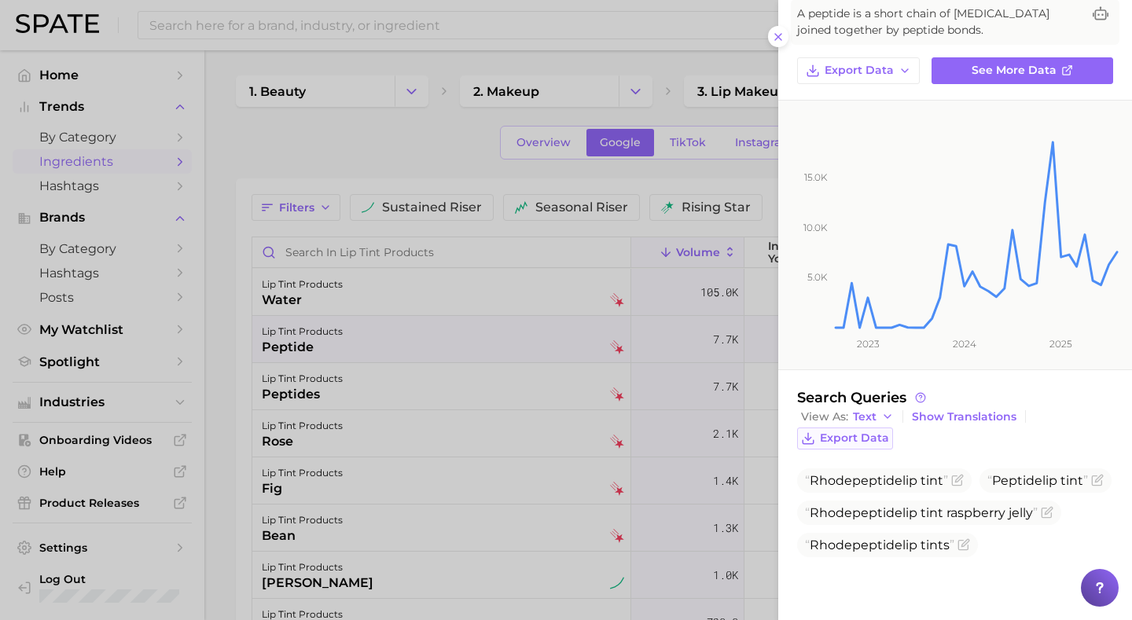
scroll to position [87, 0]
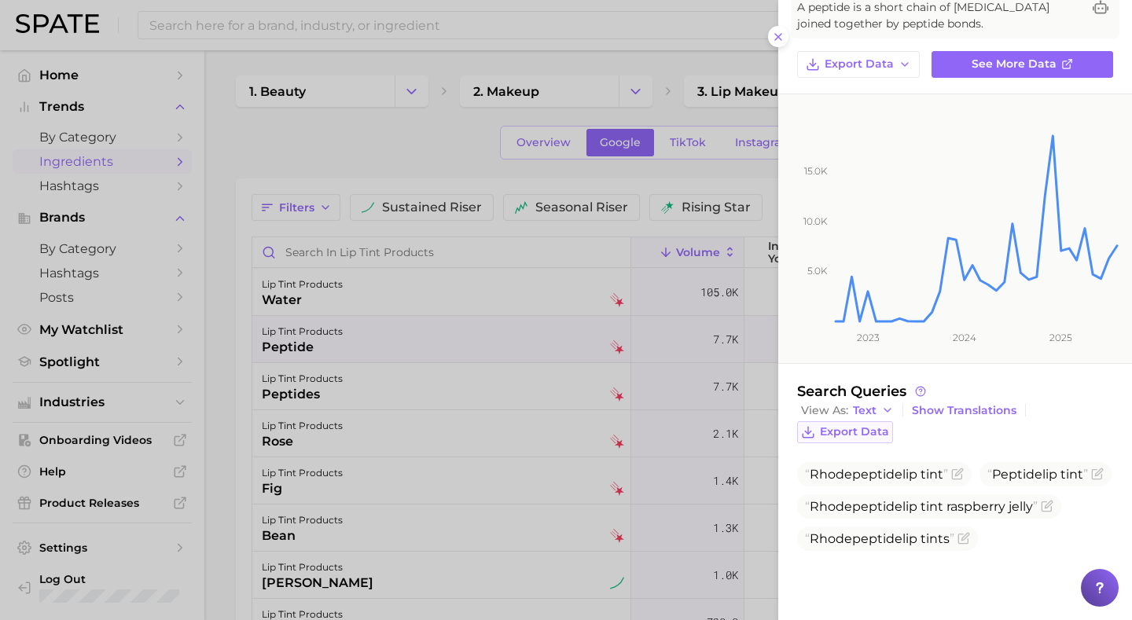
click at [838, 433] on span "Export Data" at bounding box center [854, 431] width 69 height 13
click at [413, 409] on div at bounding box center [566, 310] width 1132 height 620
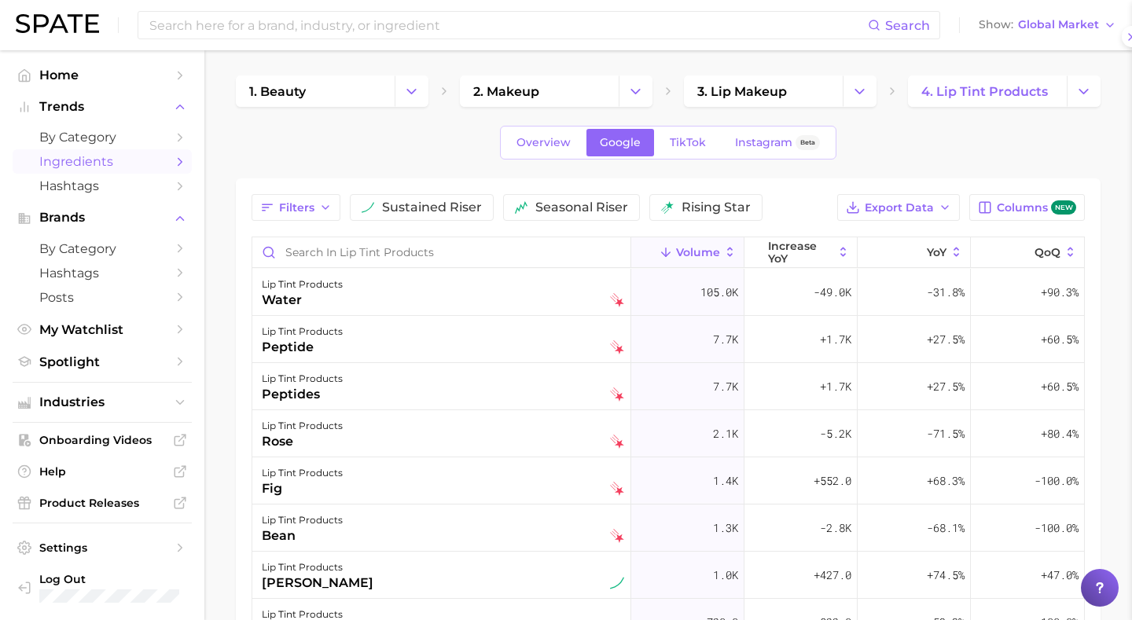
click at [413, 409] on div at bounding box center [566, 310] width 1132 height 620
click at [310, 401] on div "peptides" at bounding box center [302, 394] width 81 height 19
click at [310, 401] on div at bounding box center [566, 310] width 1132 height 620
click at [310, 401] on div "peptides" at bounding box center [302, 394] width 81 height 19
